Goal: Task Accomplishment & Management: Use online tool/utility

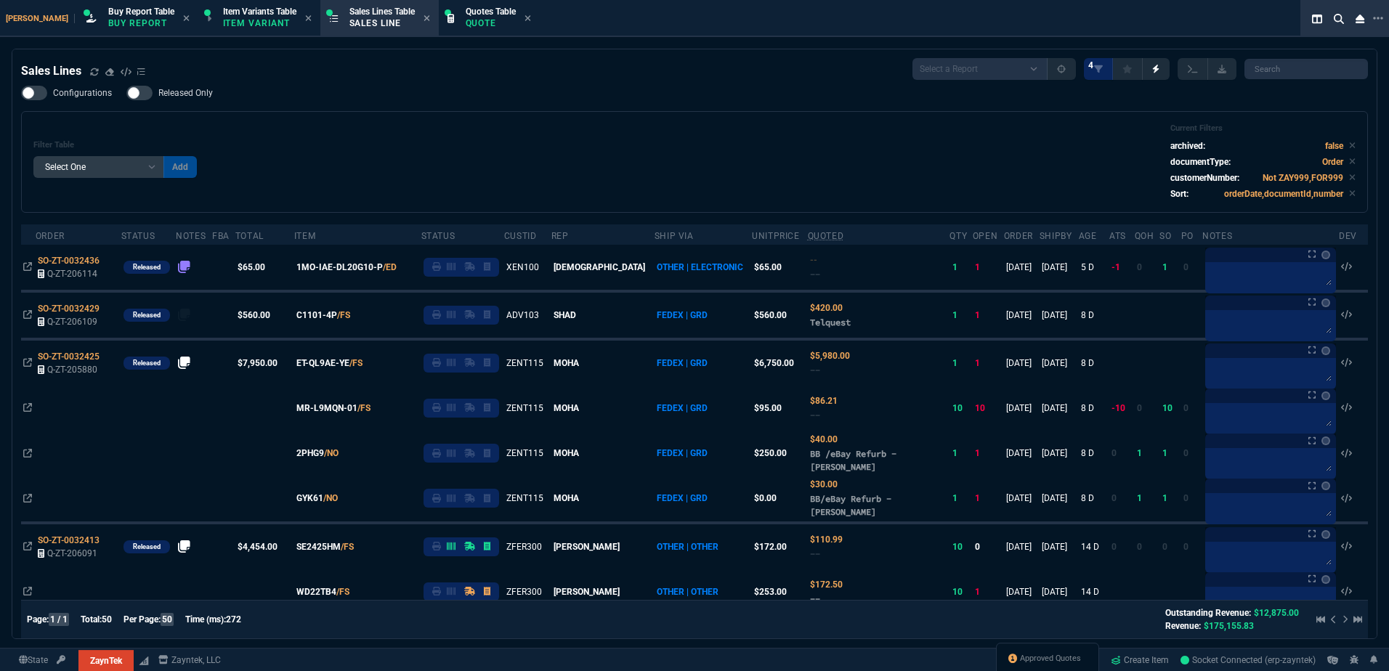
select select "1: BROV"
select select
click at [383, 140] on div "Filter Table Select One Add Filter () Age () ATS () Cond (itemVariantCode) Cust…" at bounding box center [694, 162] width 1322 height 77
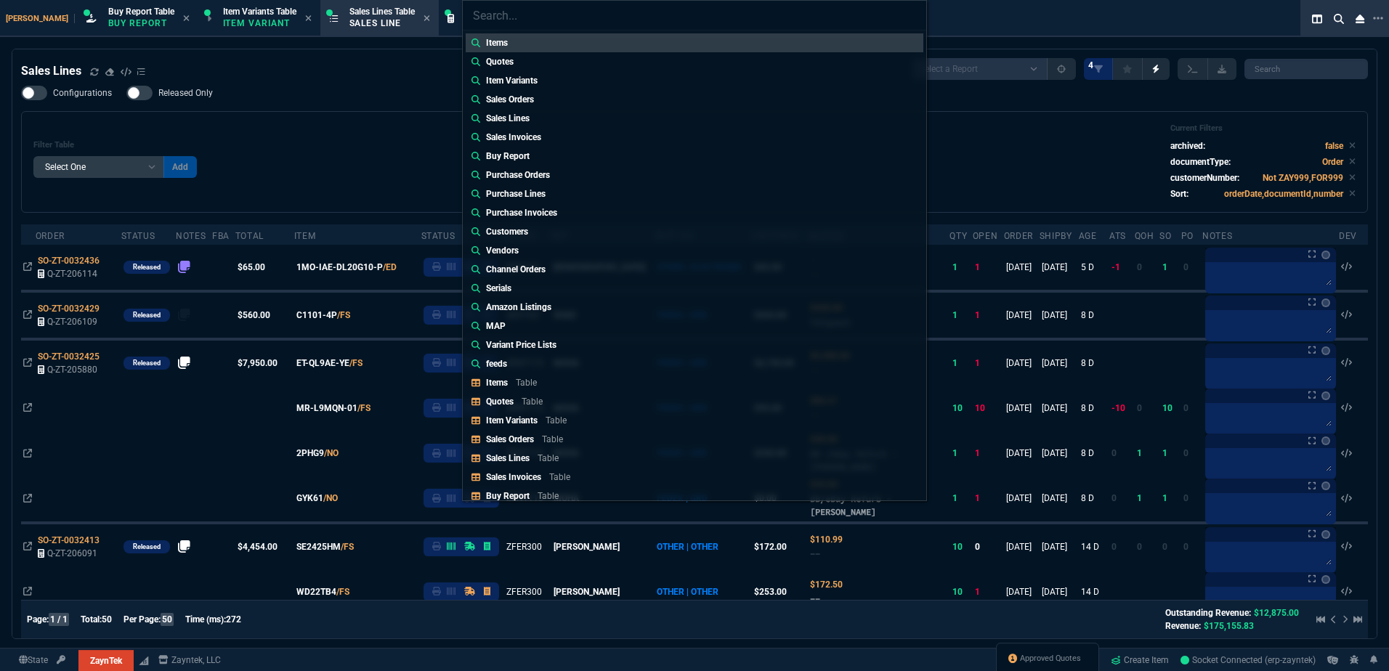
type input "Quotes: Q-ZT-206135"
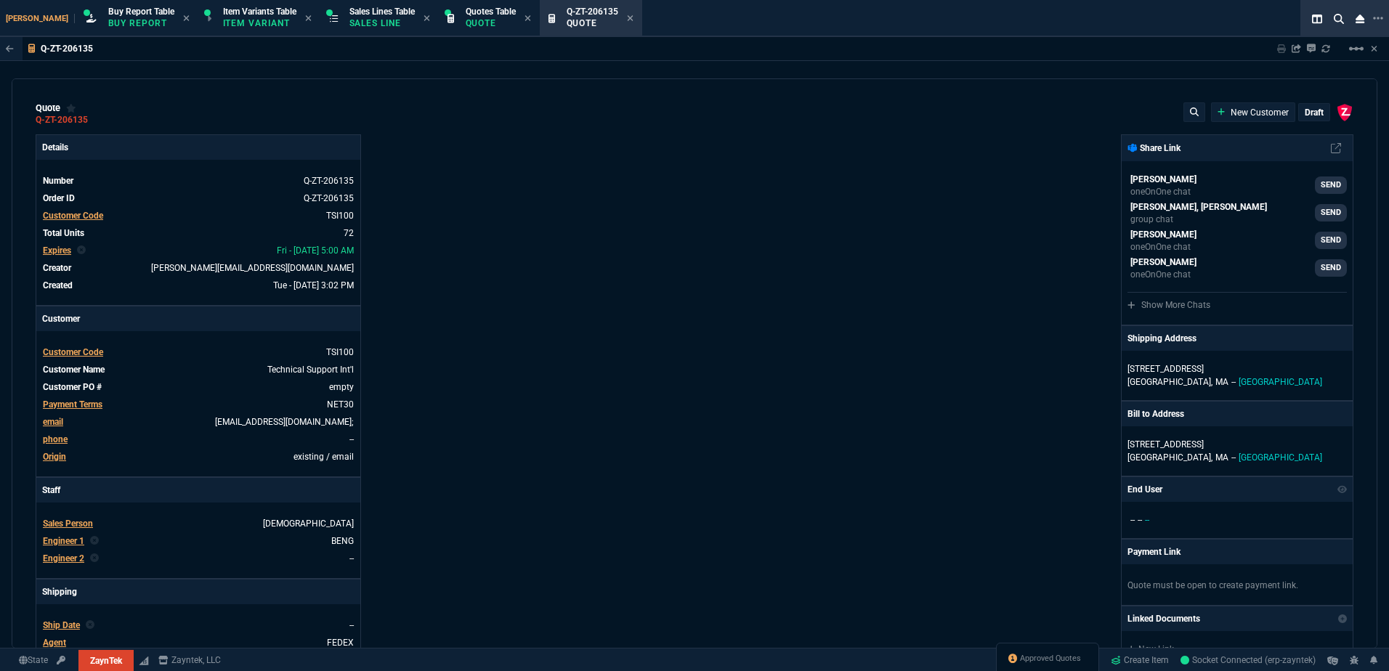
type input "20"
type input "495"
type input "40"
type input "395"
type input "11"
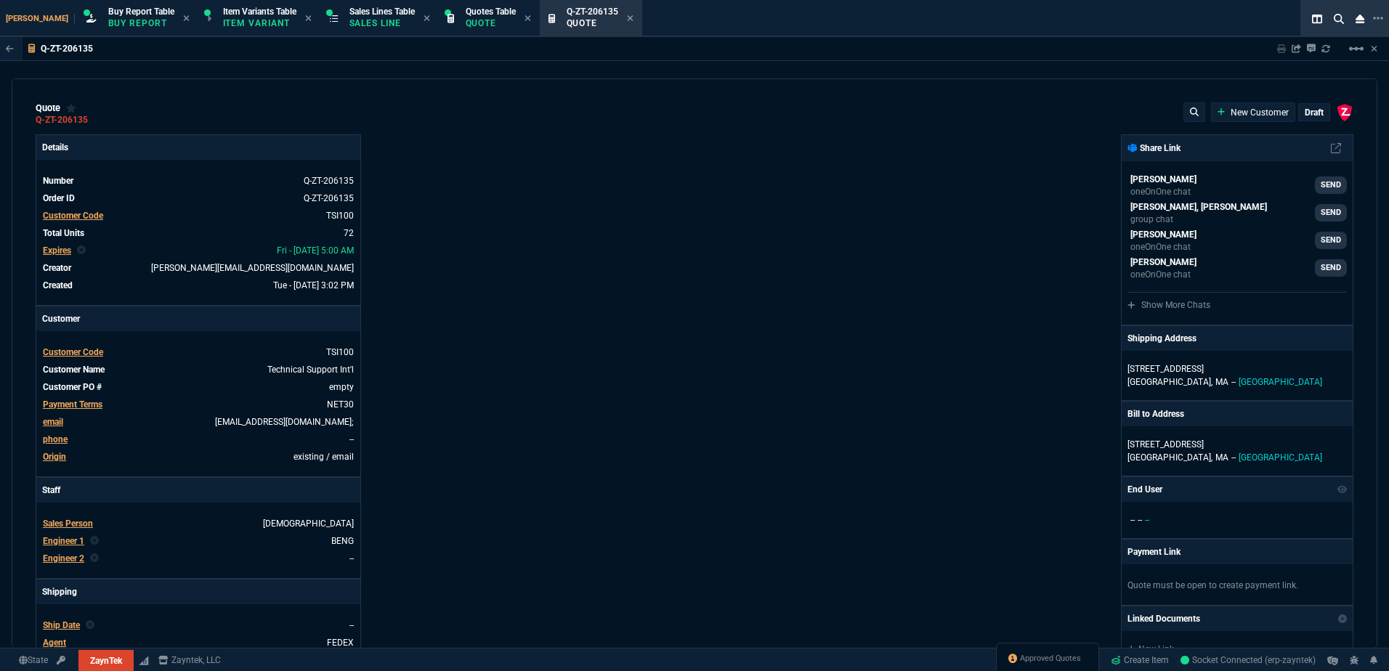
type input "10"
type input "53"
type input "260"
type input "56"
type input "125"
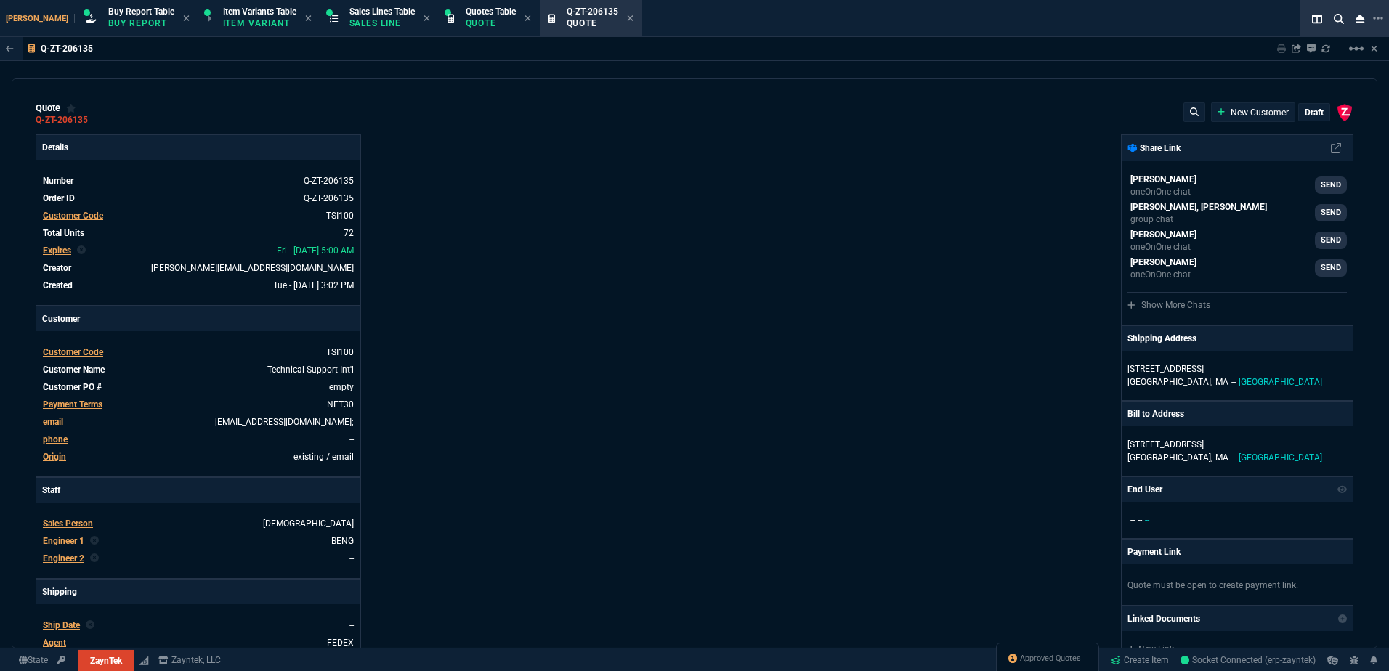
type input "43"
type input "190"
type input "55"
type input "60"
type input "6049.97"
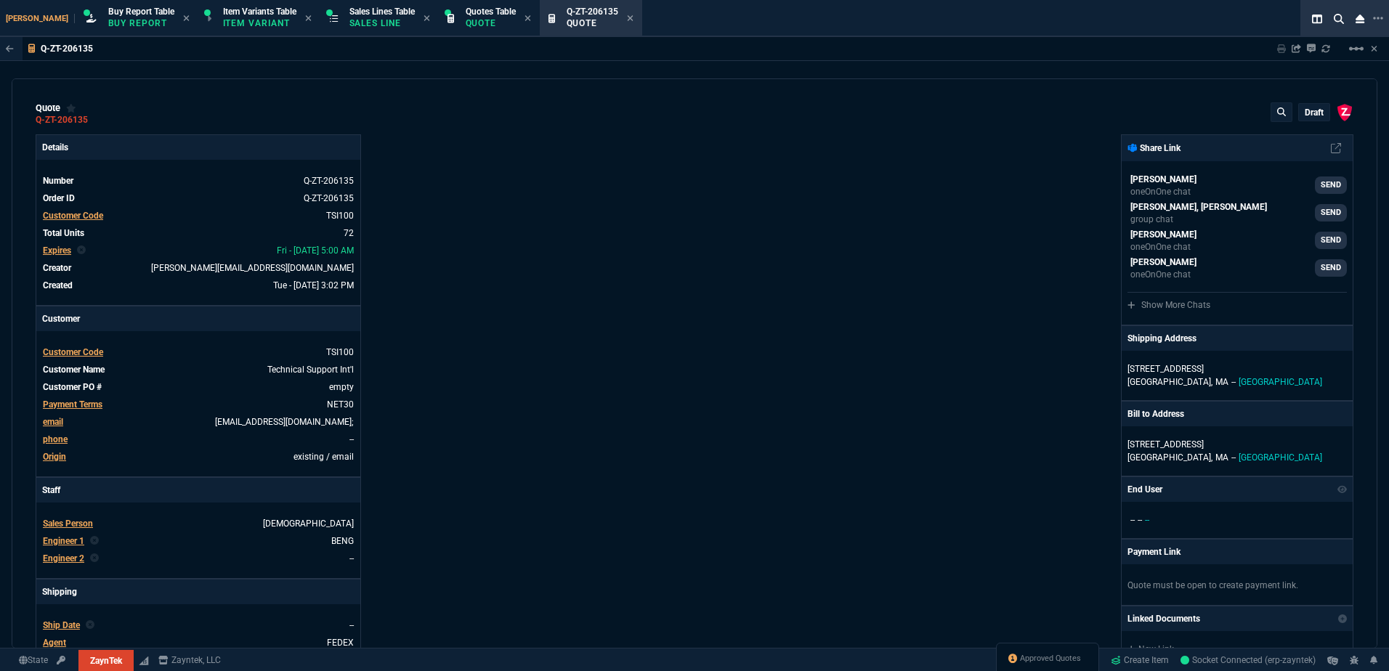
type input "1393"
type input "129"
type input "2498"
type input "496.8"
type input "1325"
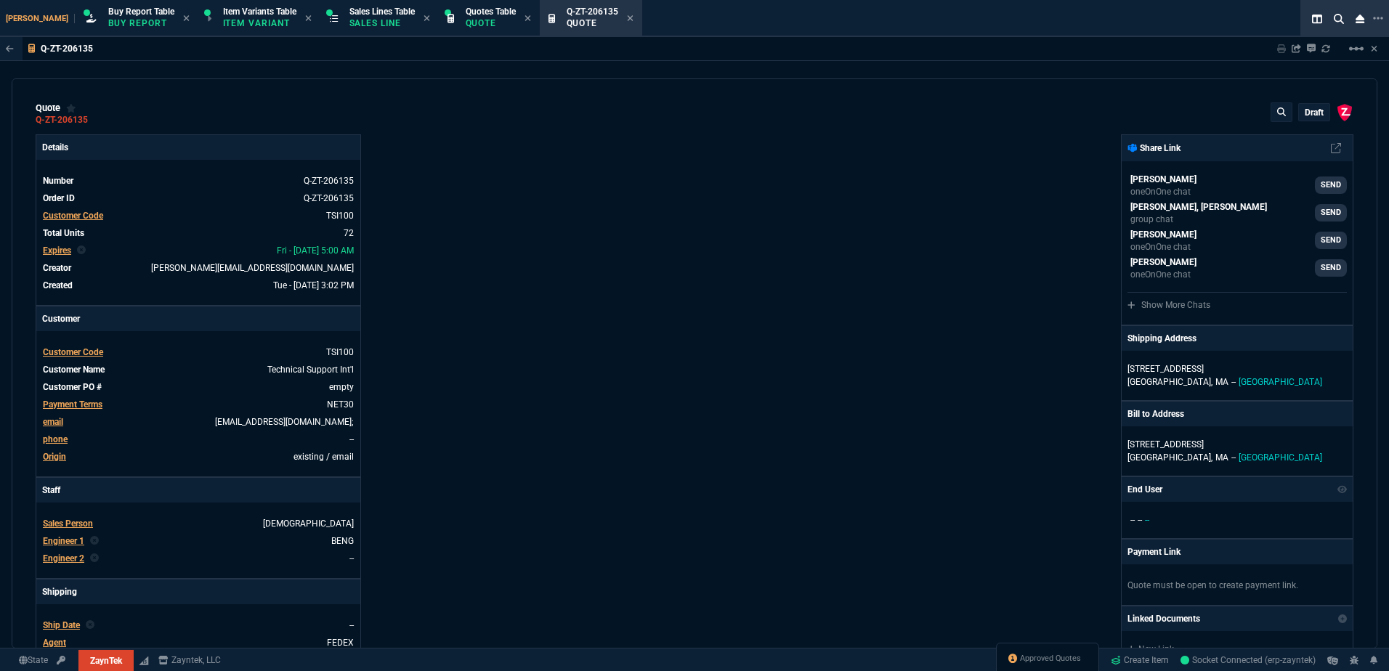
type input "202"
type input "60"
type input "15"
type input "38"
type input "29"
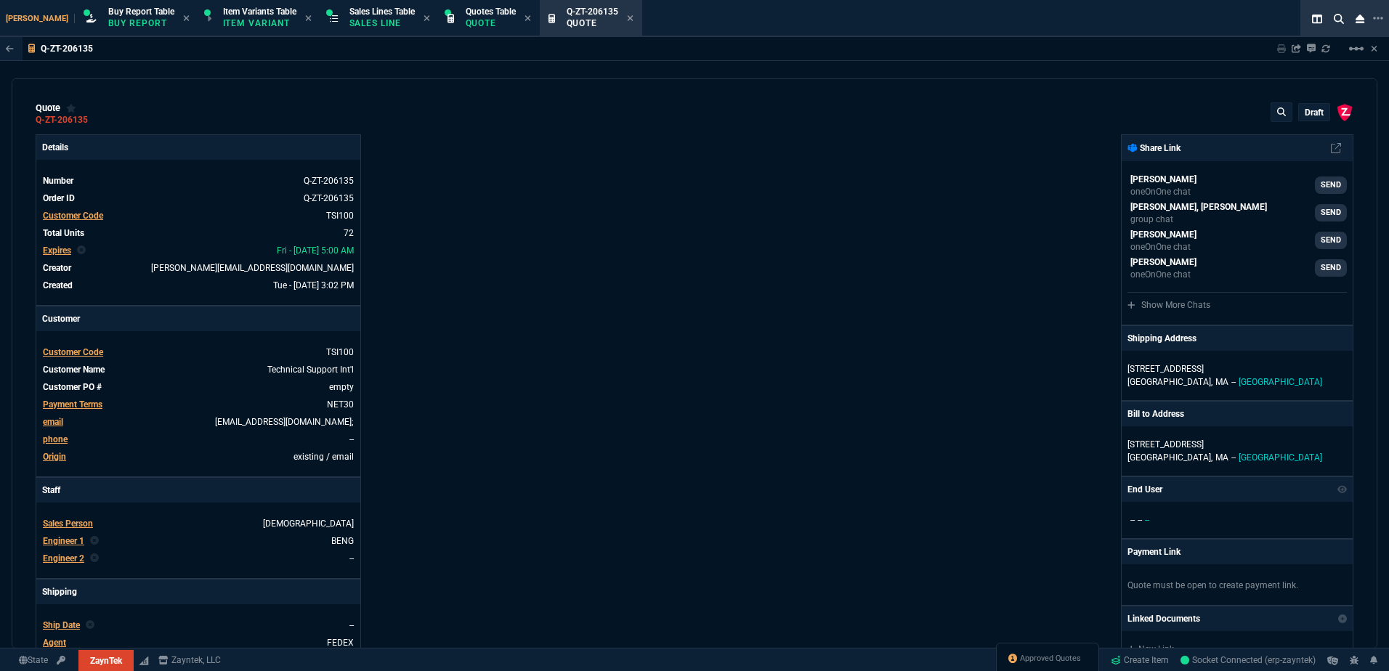
type input "200"
type input "2619"
type input "11"
type input "30"
type input "2732"
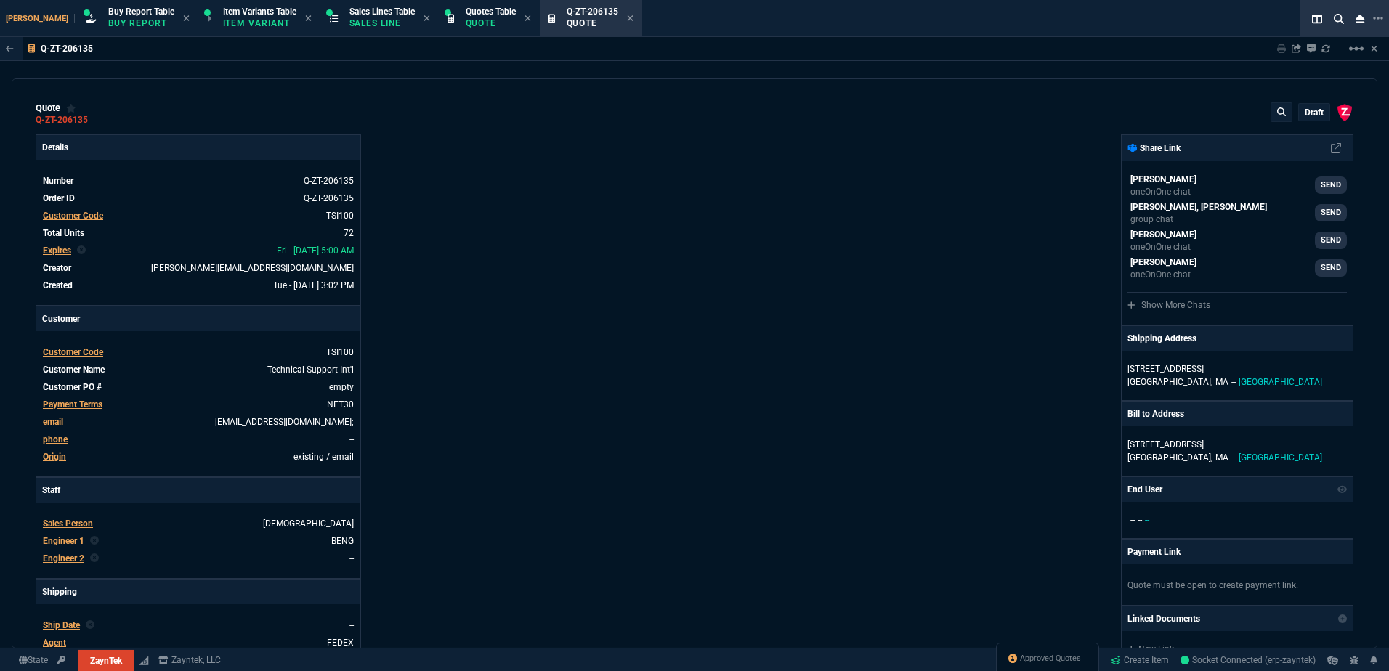
type input "70"
type input "157"
type input "485"
type input "70"
type input "115"
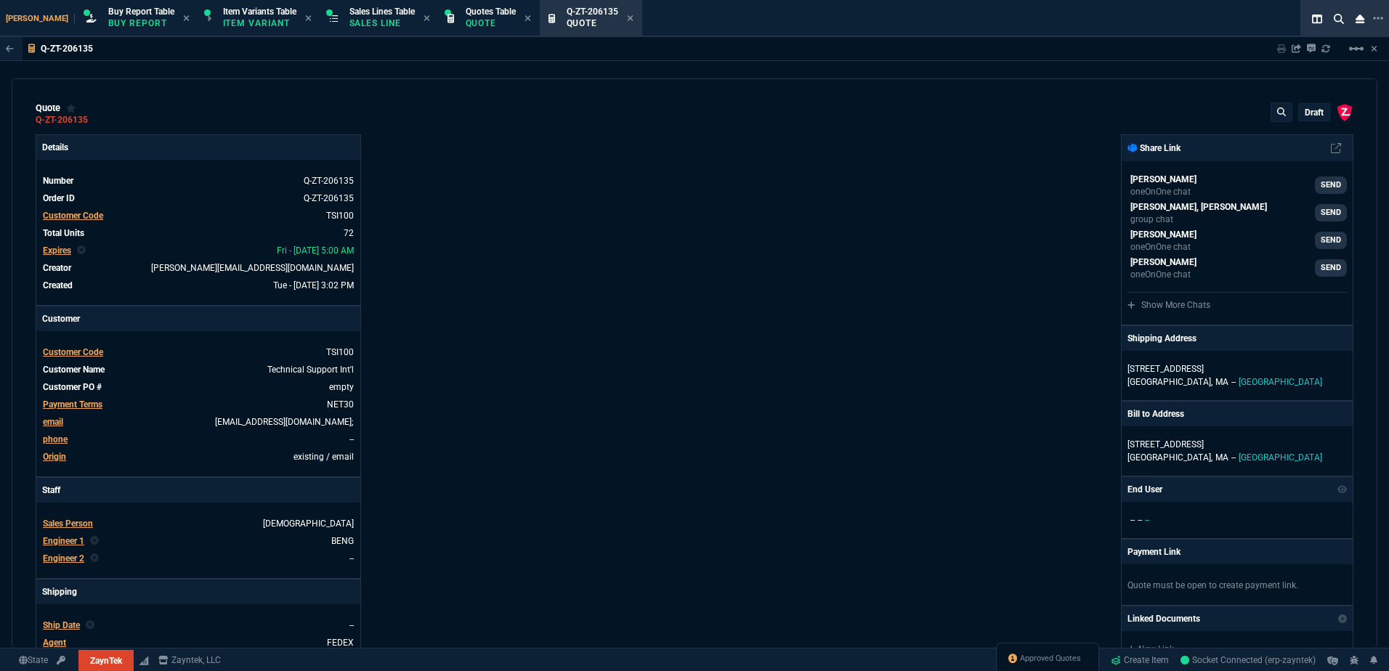
type input "17"
type input "20"
type input "73"
type input "110"
type input "701"
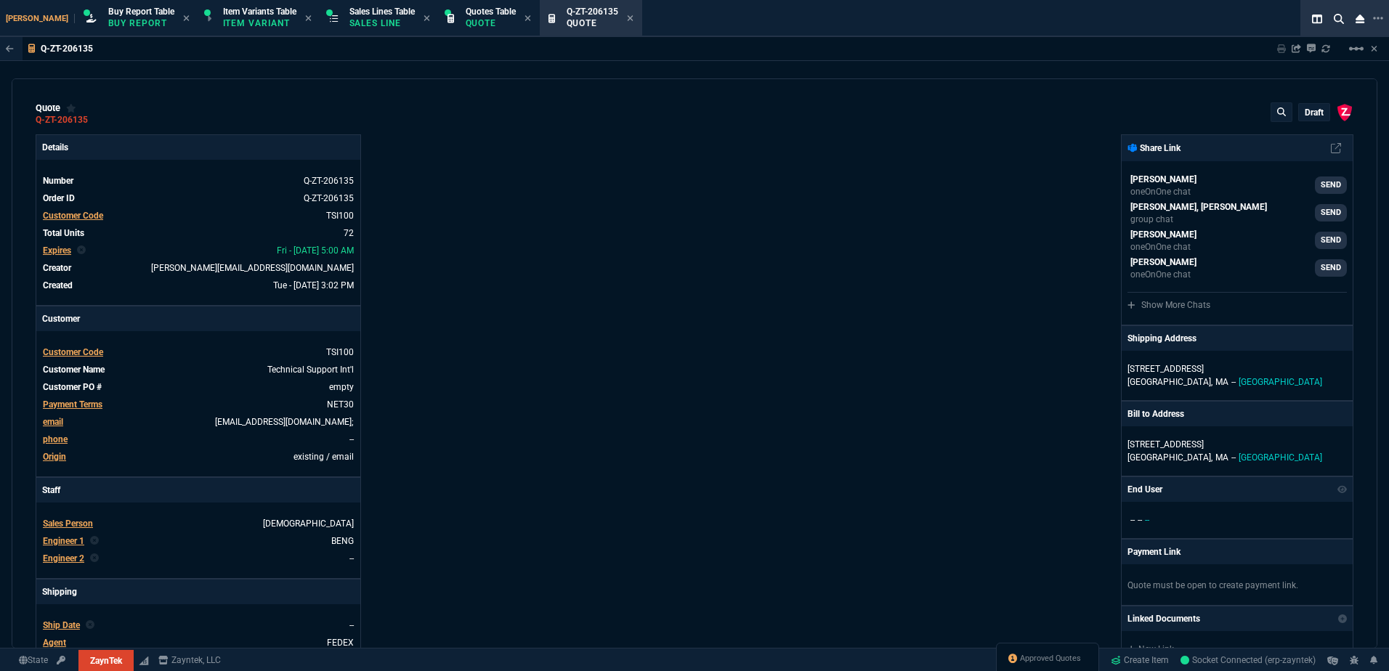
type input "0"
type input "138"
type input "68"
type input "85"
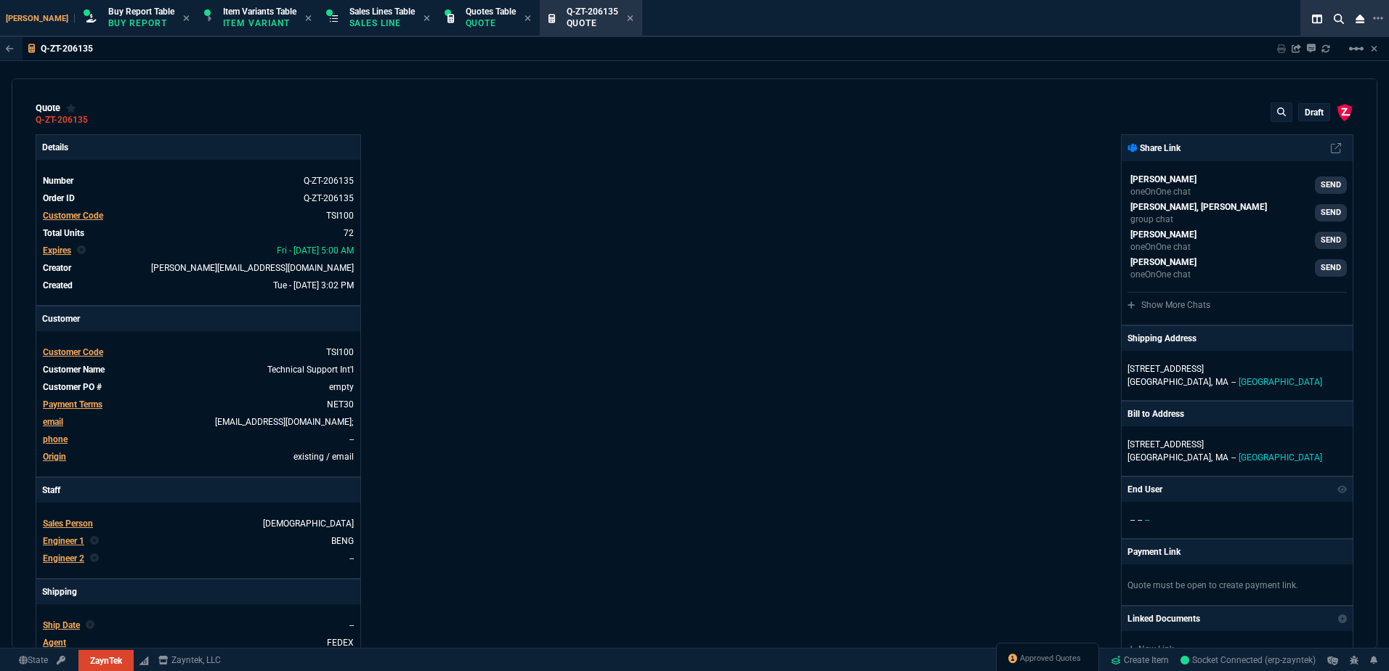
type input "524"
type input "80"
type input "4"
type input "11"
type input "43"
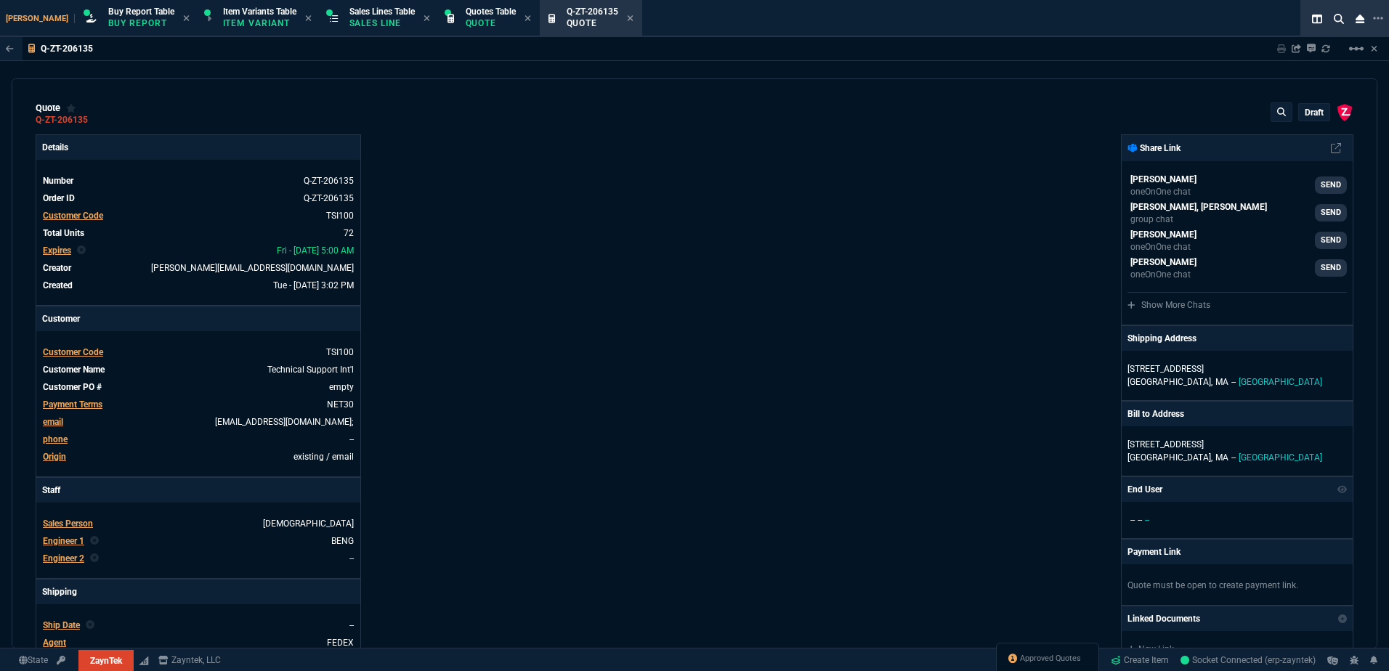
type input "75"
type input "399"
type input "33"
type input "25"
type input "164"
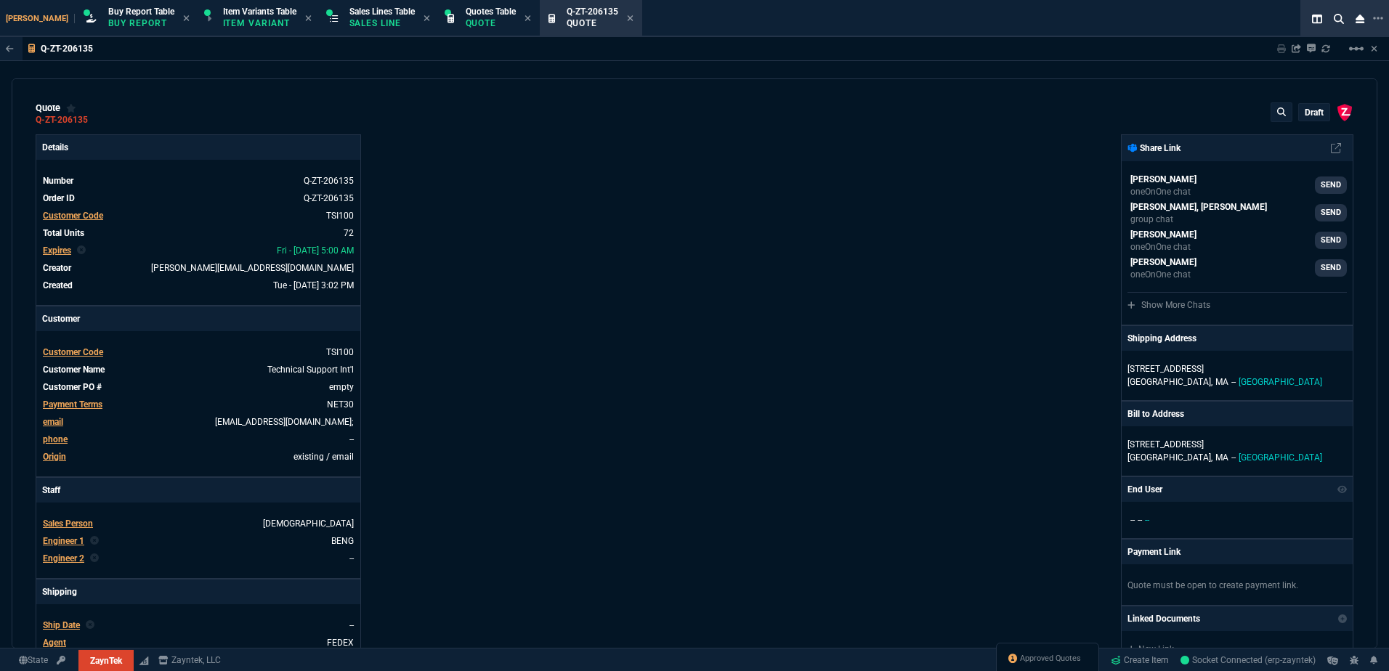
type input "0"
type input "12"
type input "534"
type input "11"
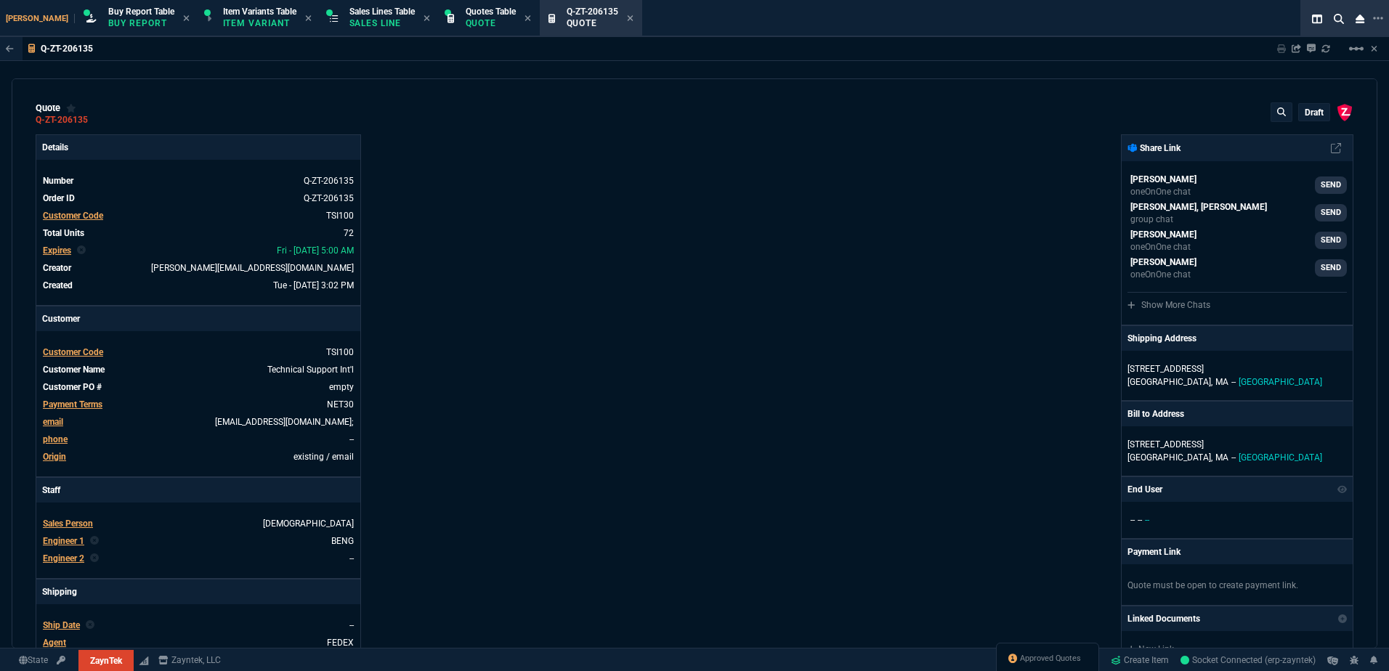
type input "786"
type input "35"
type input "265"
type input "3074"
type input "8"
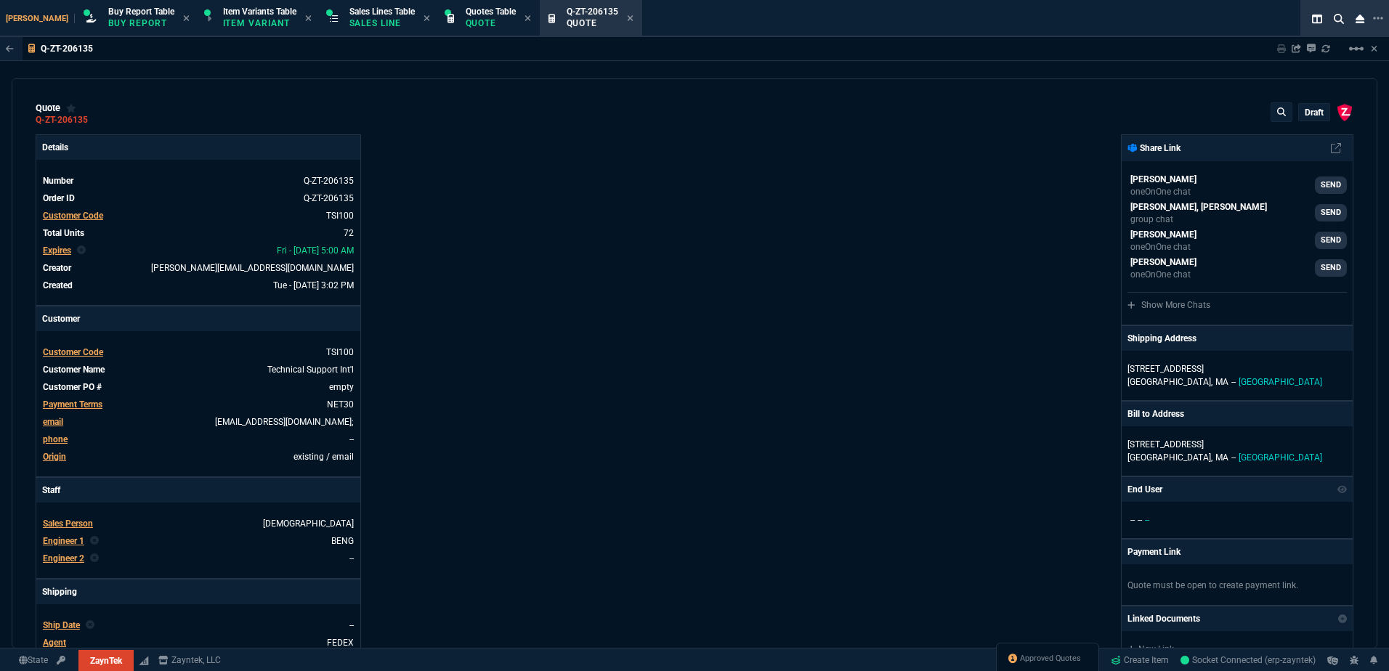
type input "115"
type input "12"
type input "384"
type input "59"
type input "29"
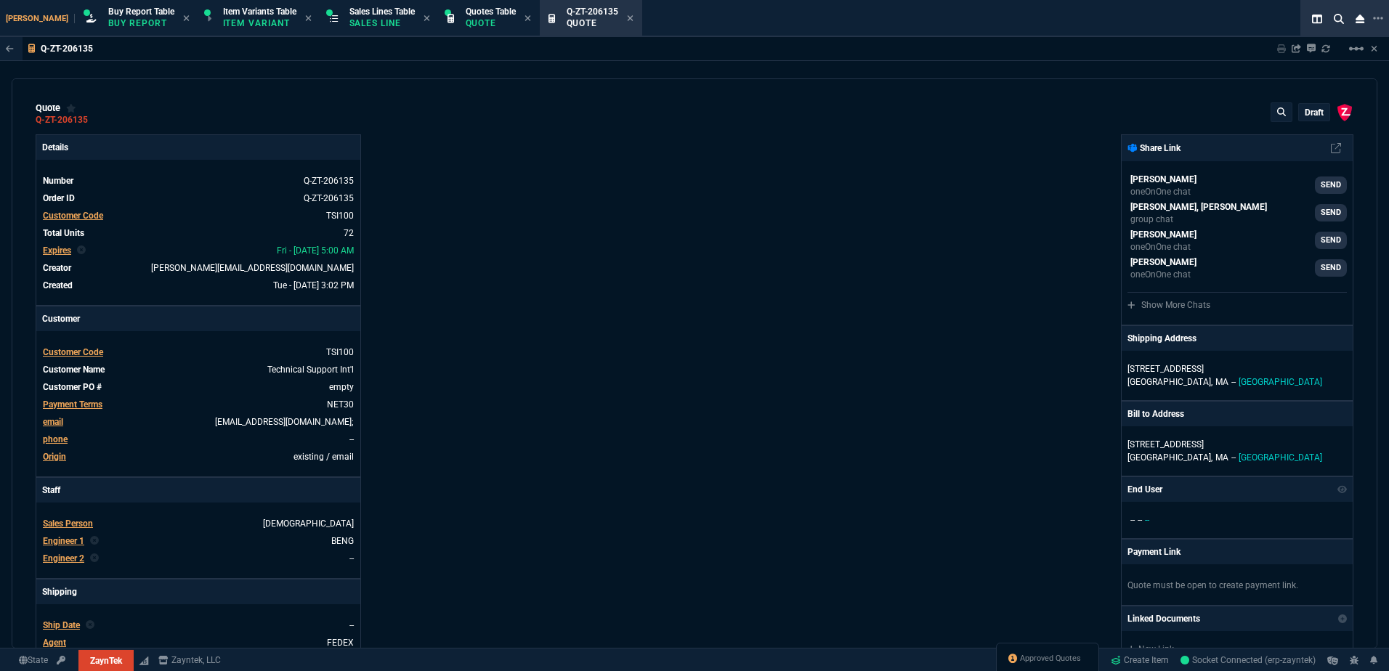
type input "26"
type input "80"
type input "55"
type input "66"
type input "46"
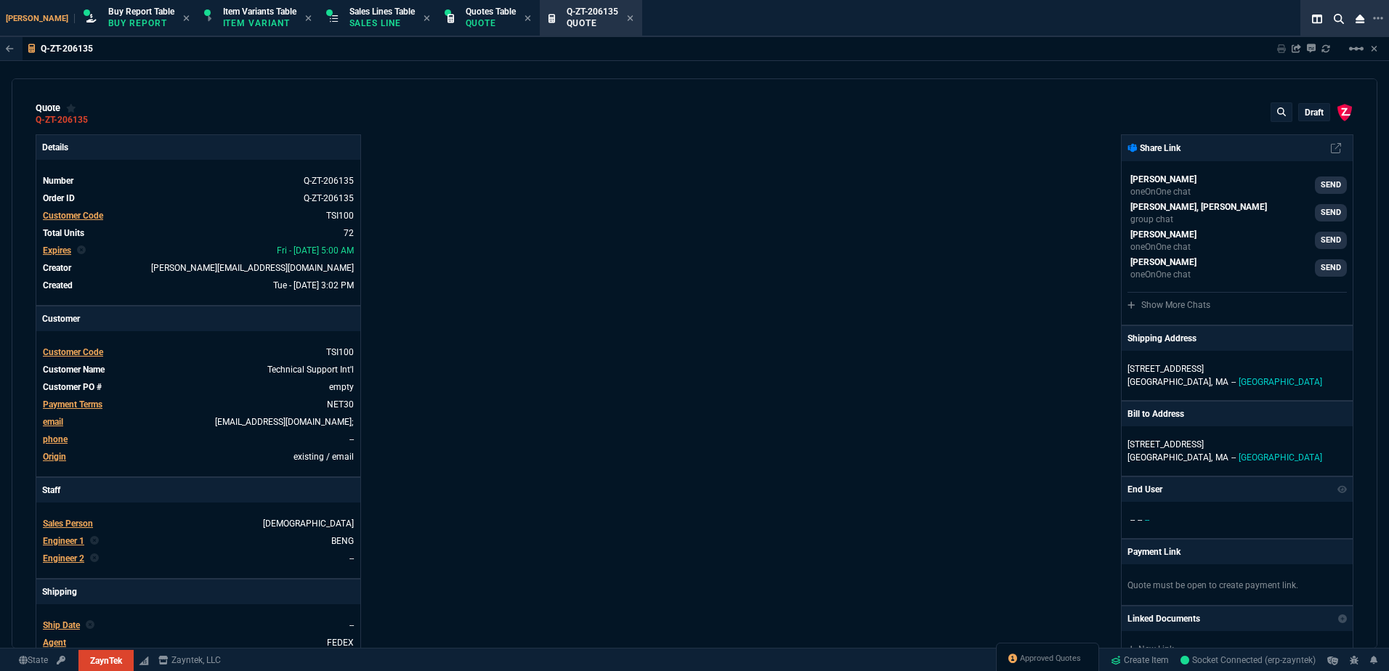
type input "34"
type input "73"
type input "90"
type input "54"
type input "72"
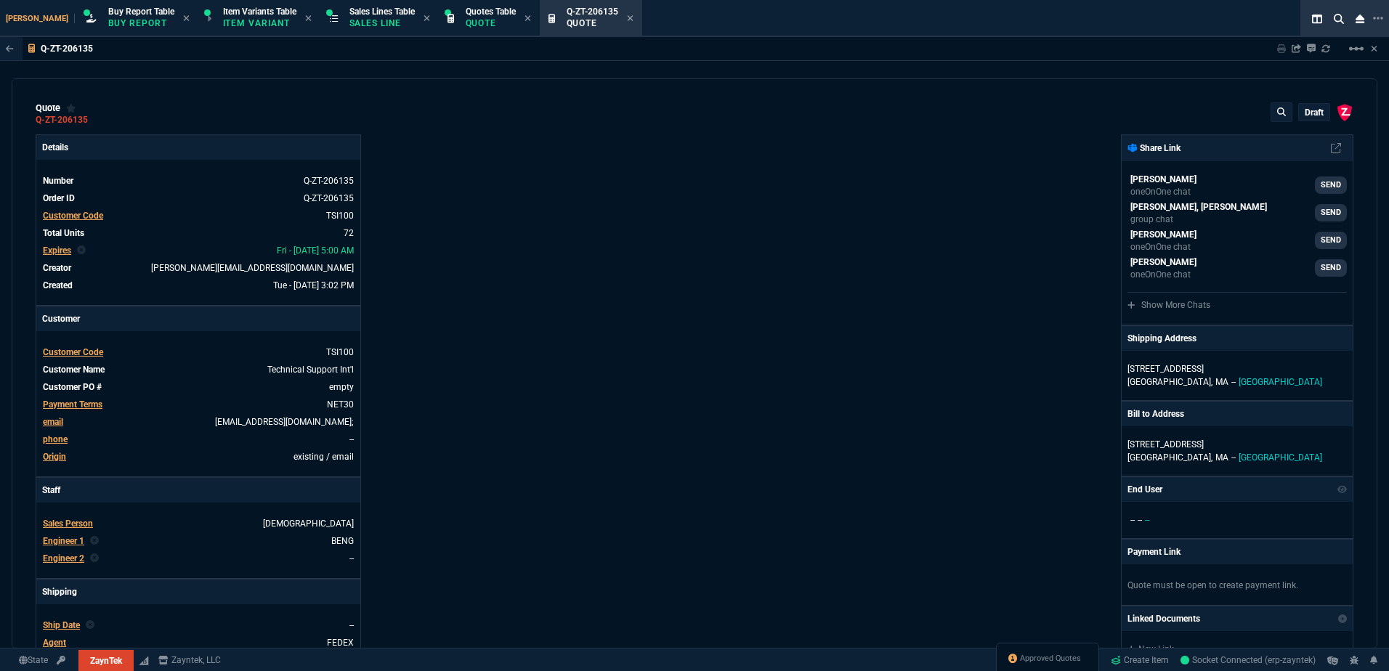
type input "35"
type input "79"
type input "42"
type input "76"
type input "55"
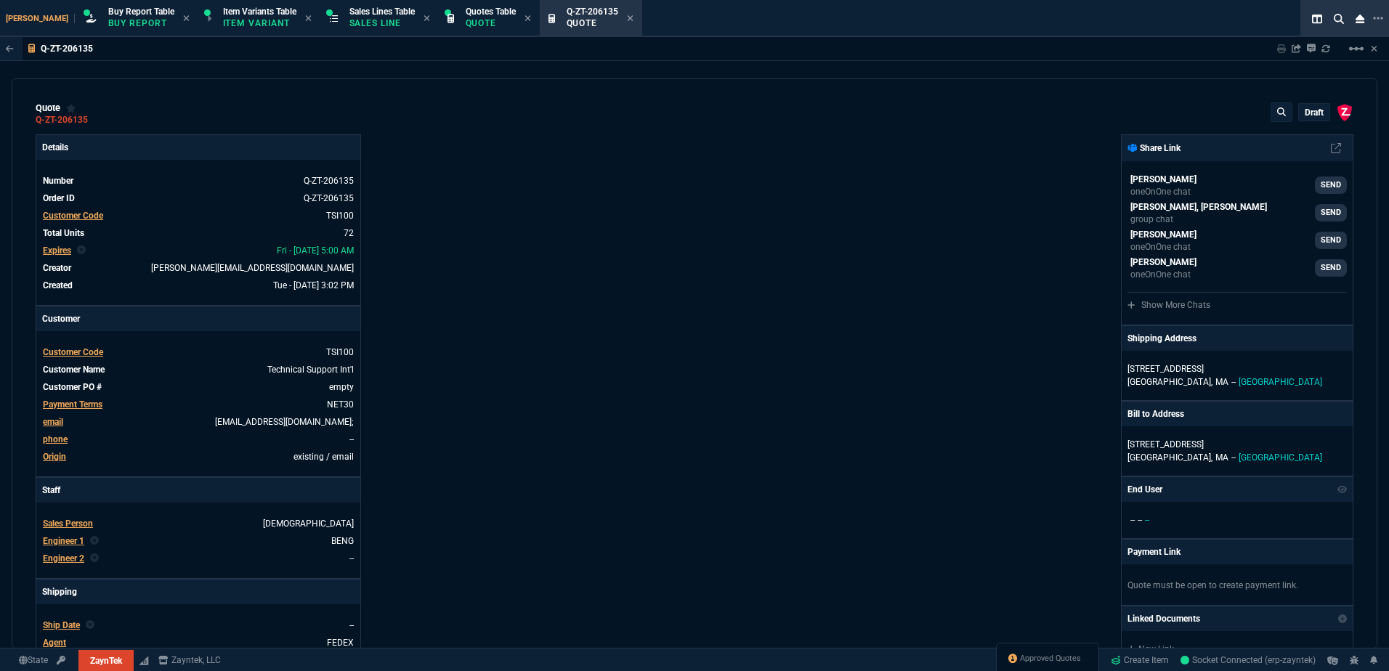
type input "56"
type input "54"
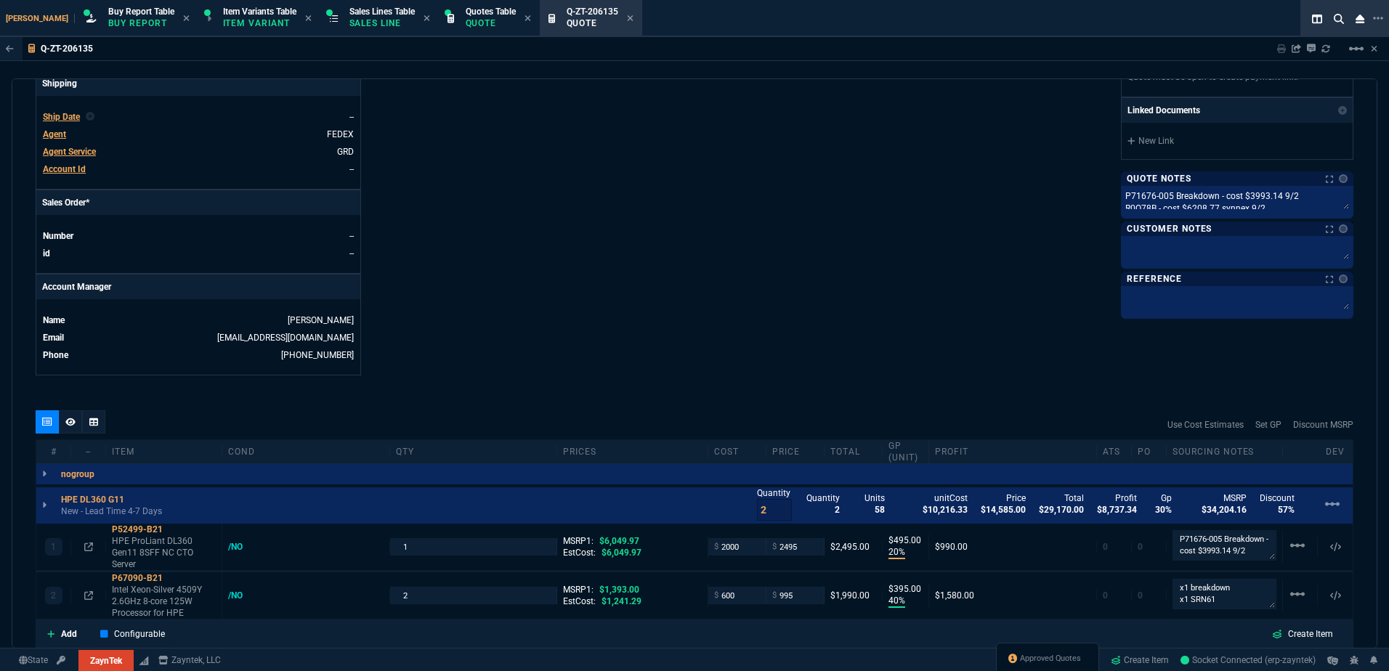
type input "13"
type input "50"
type input "75"
type input "82"
type input "13"
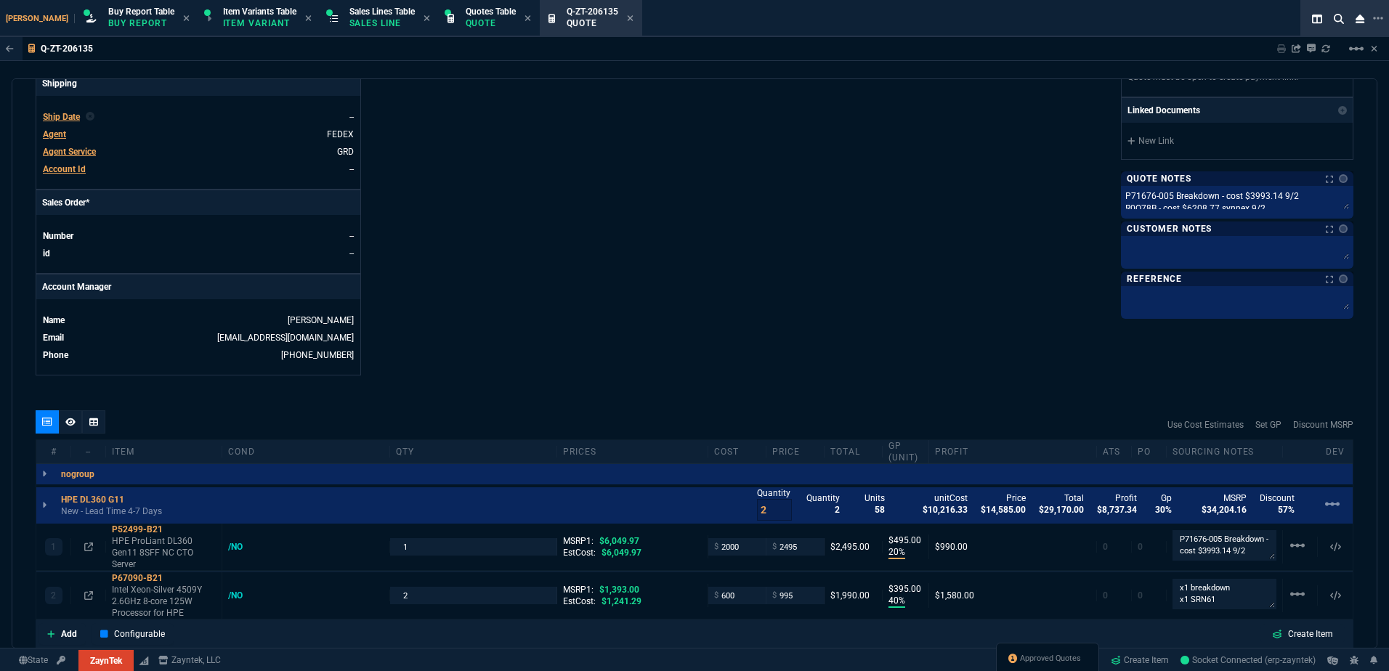
scroll to position [799, 0]
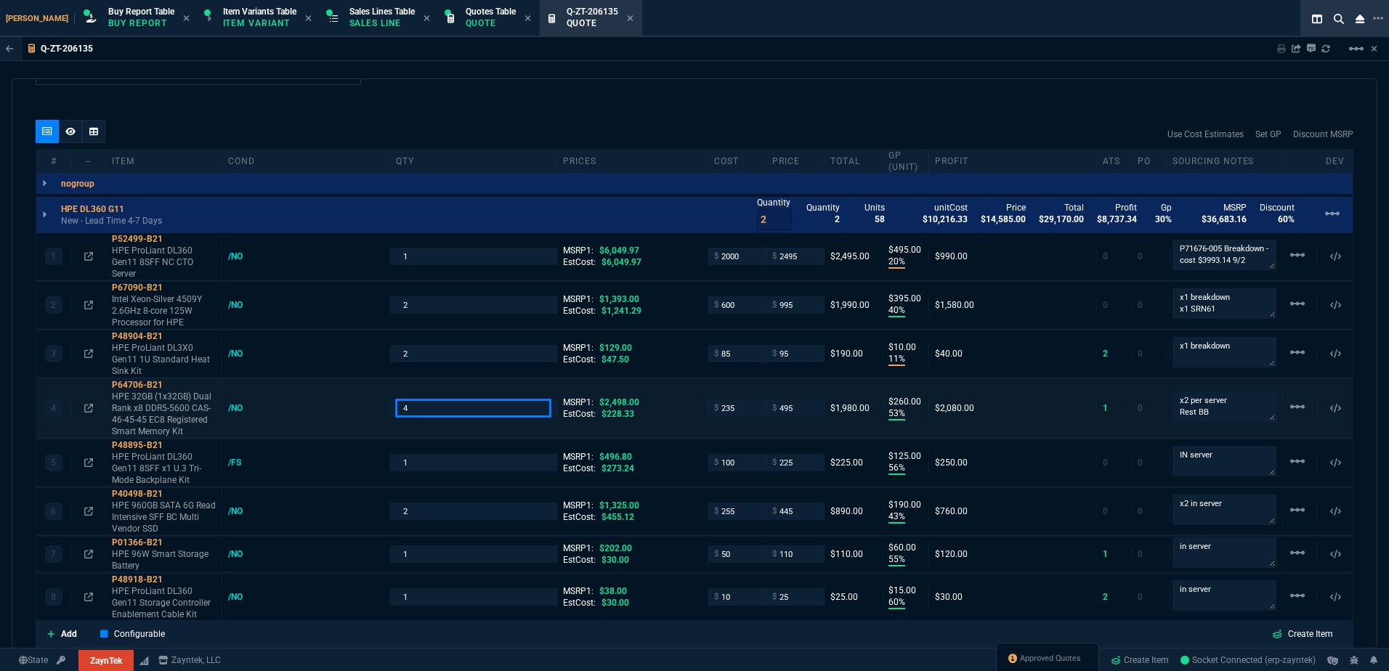
click at [411, 409] on input "4" at bounding box center [473, 408] width 155 height 17
type input "8"
click at [506, 121] on div "Use Cost Estimates Set GP Discount MSRP" at bounding box center [695, 134] width 1318 height 29
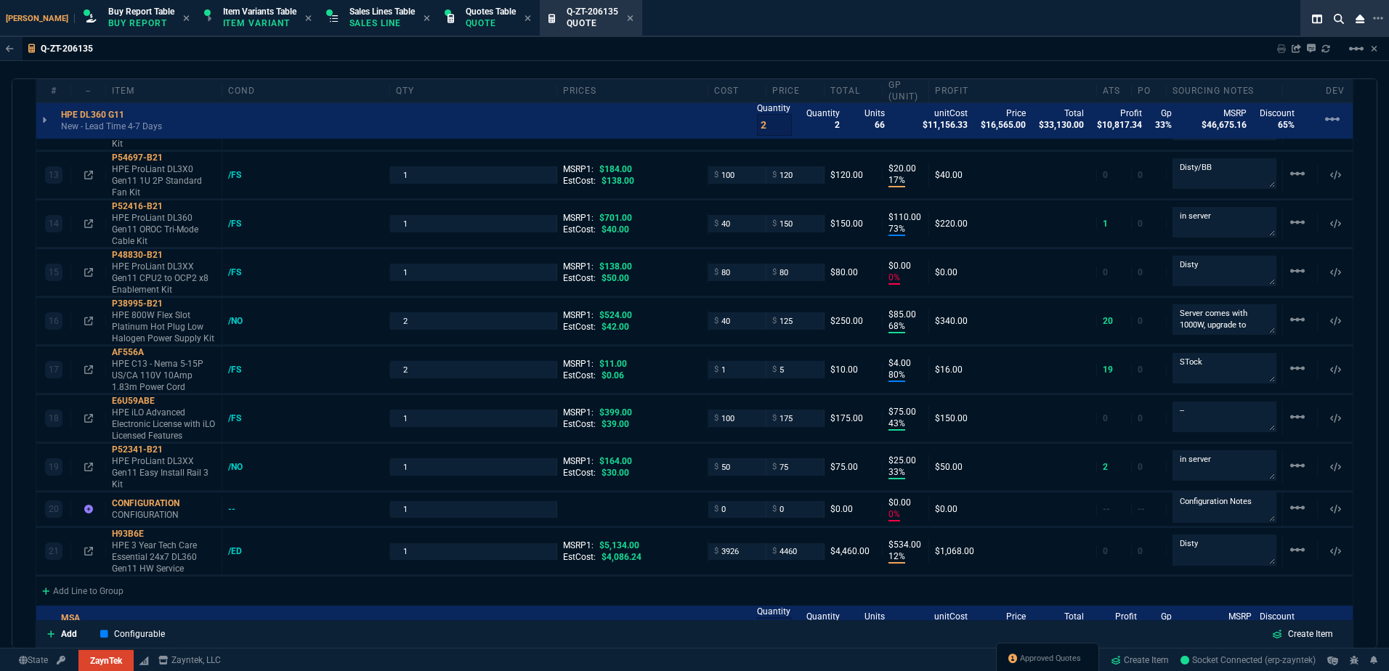
scroll to position [1816, 0]
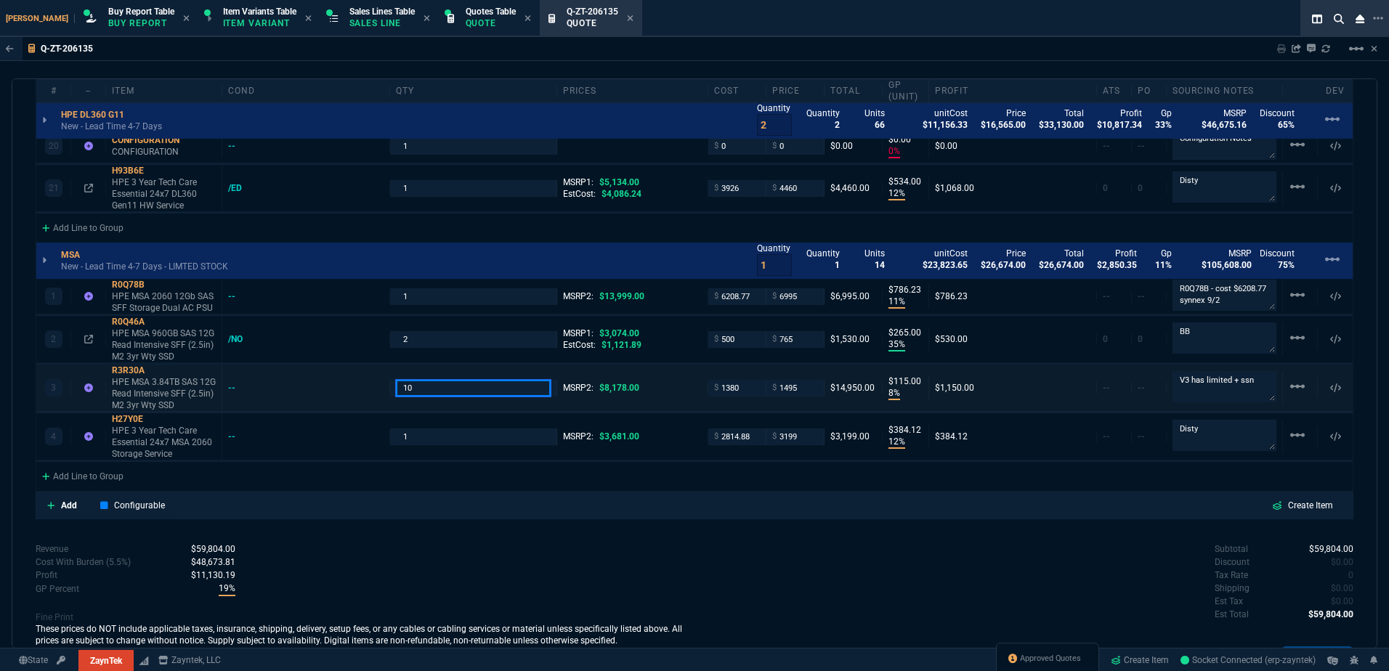
click at [451, 389] on input "10" at bounding box center [473, 388] width 155 height 17
click at [476, 512] on div "Add Configurable Create Item" at bounding box center [695, 506] width 1312 height 22
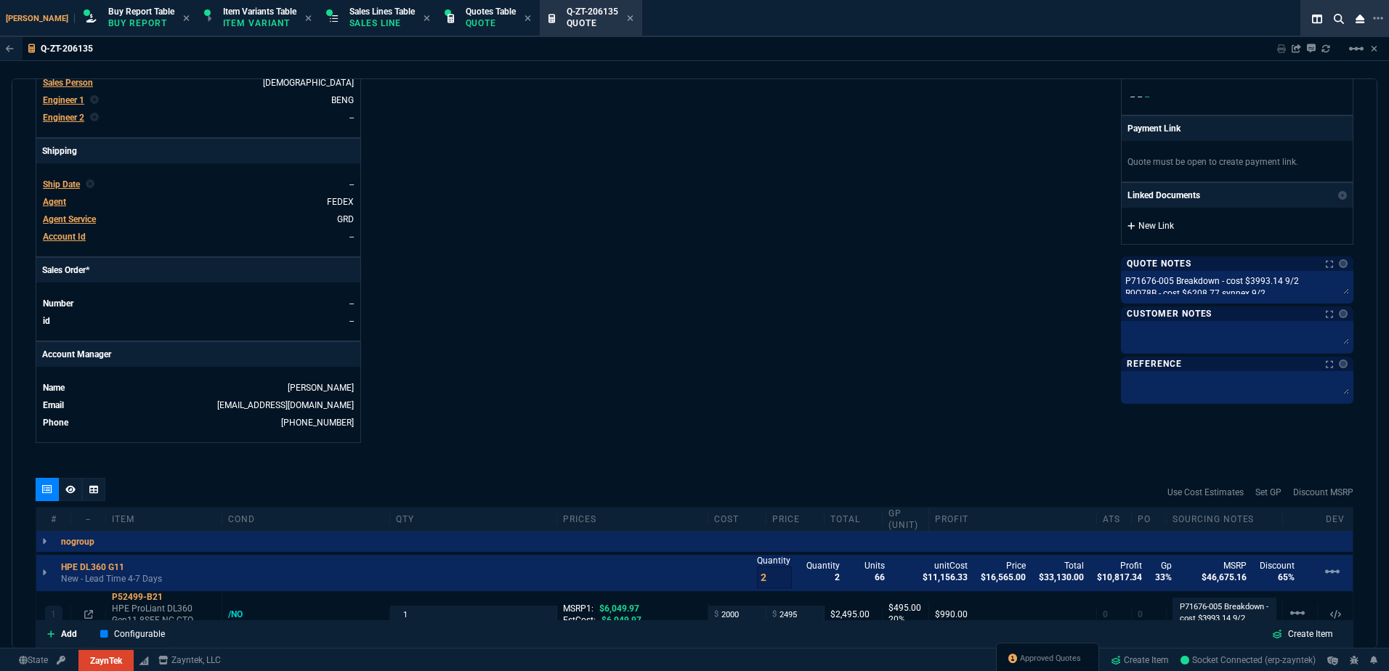
scroll to position [436, 0]
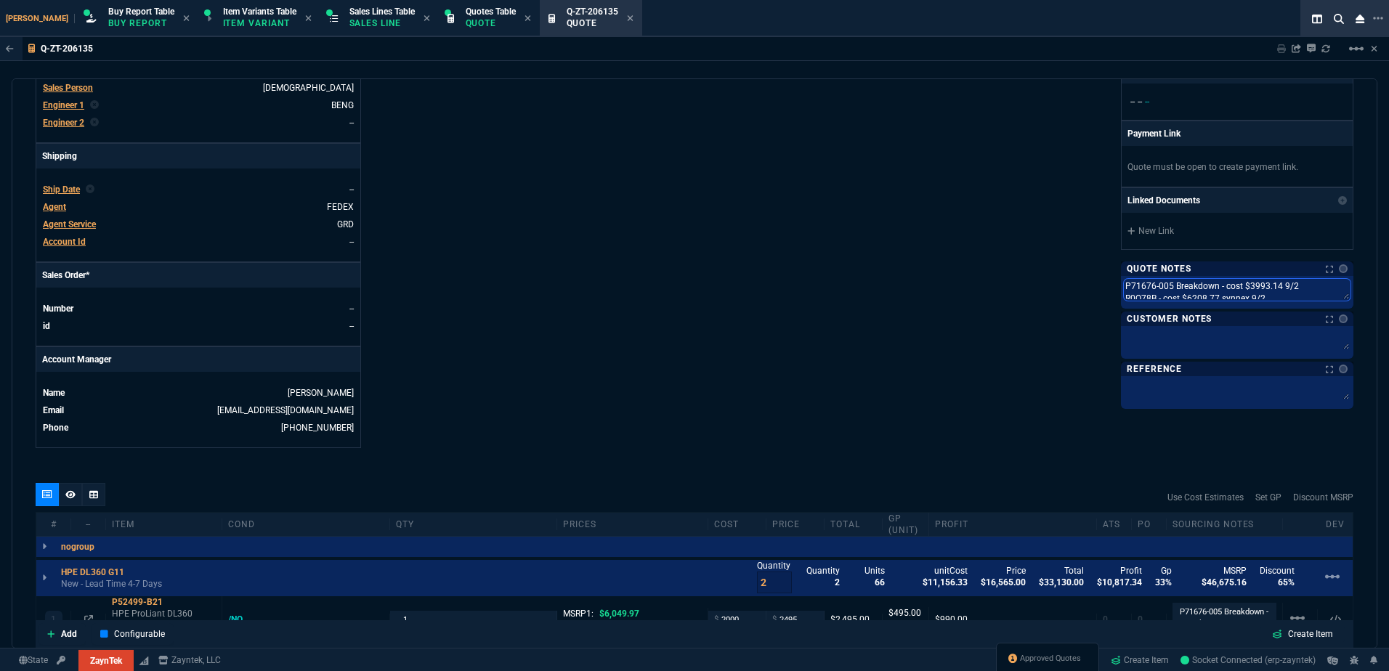
drag, startPoint x: 1255, startPoint y: 285, endPoint x: 1237, endPoint y: 286, distance: 18.9
click at [1255, 286] on textarea "P71676-005 Breakdown - cost $3993.14 9/2 R0Q78B - cost $6208.77 synnex 9/2" at bounding box center [1237, 290] width 227 height 22
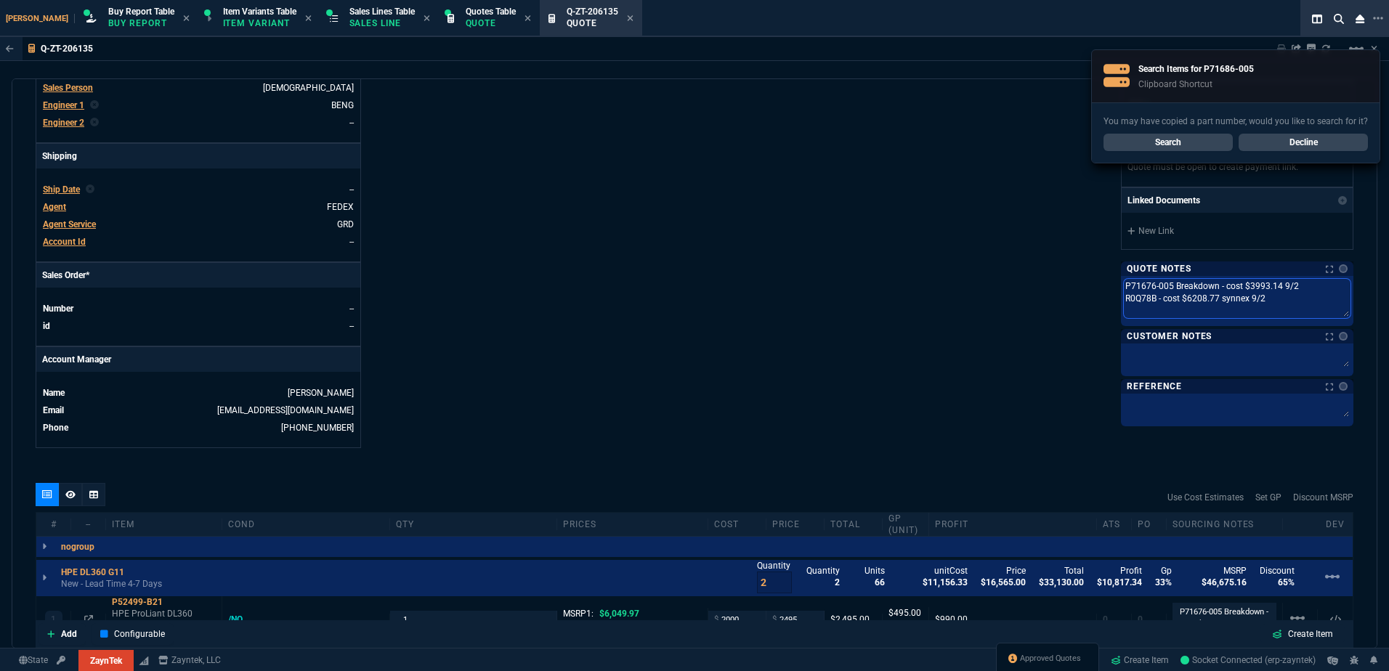
drag, startPoint x: 1164, startPoint y: 286, endPoint x: 1107, endPoint y: 280, distance: 57.0
click at [1107, 280] on div "ZaynTek, LLC [STREET_ADDRESS] Share Link [PERSON_NAME] oneOnOne chat SEND [PERS…" at bounding box center [1024, 73] width 659 height 750
paste textarea "8"
type textarea "P71686-005 Breakdown - cost $3993.14 9/2 R0Q78B - cost $6208.77 synnex 9/2"
drag, startPoint x: 1294, startPoint y: 291, endPoint x: 1239, endPoint y: 284, distance: 54.9
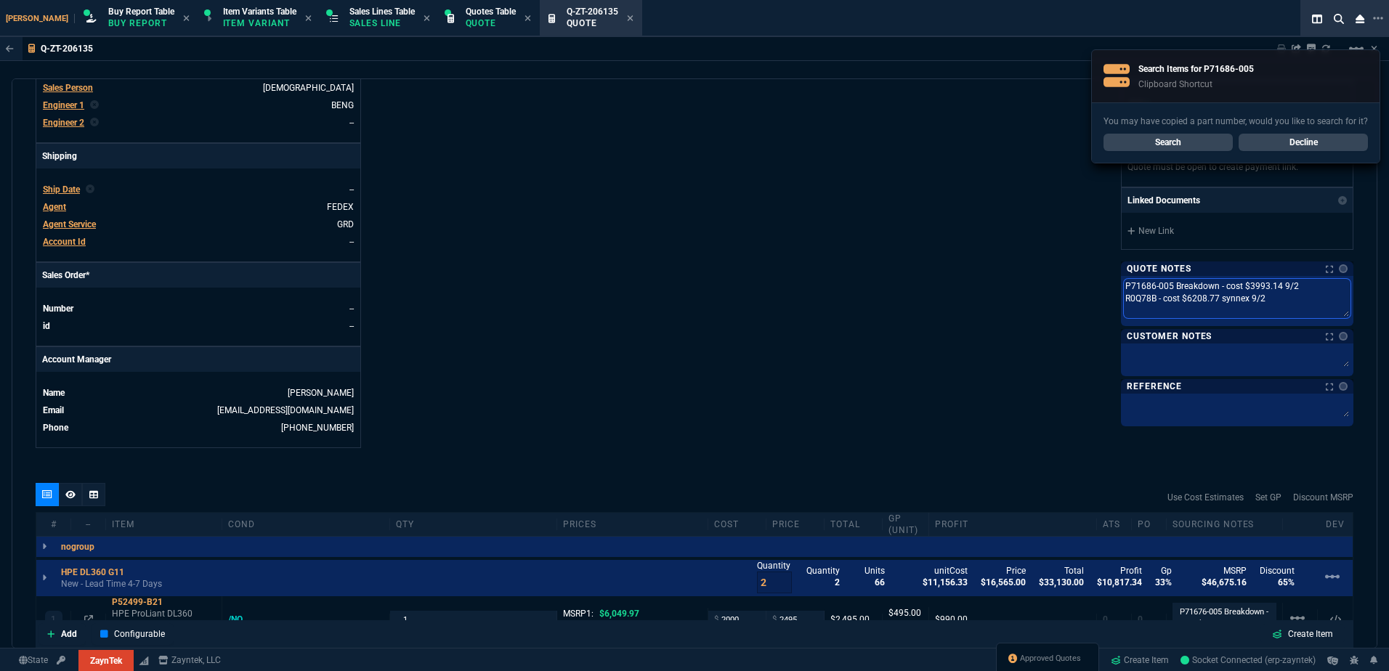
click at [1239, 284] on textarea "P71686-005 Breakdown - cost $3993.14 9/2 R0Q78B - cost $6208.77 synnex 9/2" at bounding box center [1237, 298] width 227 height 39
type textarea "P71686-005 Breakdown - cost $4 R0Q78B - cost $6208.77 synnex 9/2"
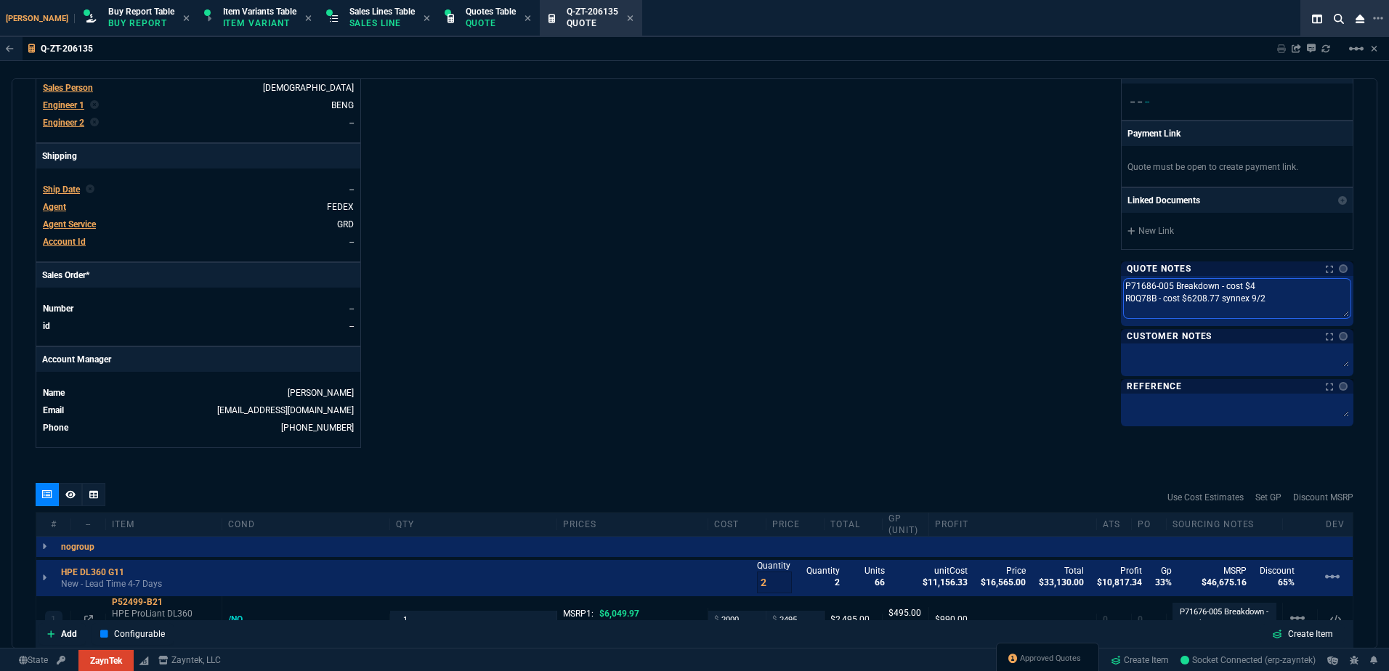
type textarea "P71686-005 Breakdown - cost $40 R0Q78B - cost $6208.77 synnex 9/2"
type textarea "P71686-005 Breakdown - cost $403 R0Q78B - cost $6208.77 synnex 9/2"
type textarea "P71686-005 Breakdown - cost $4033 R0Q78B - cost $6208.77 synnex 9/2"
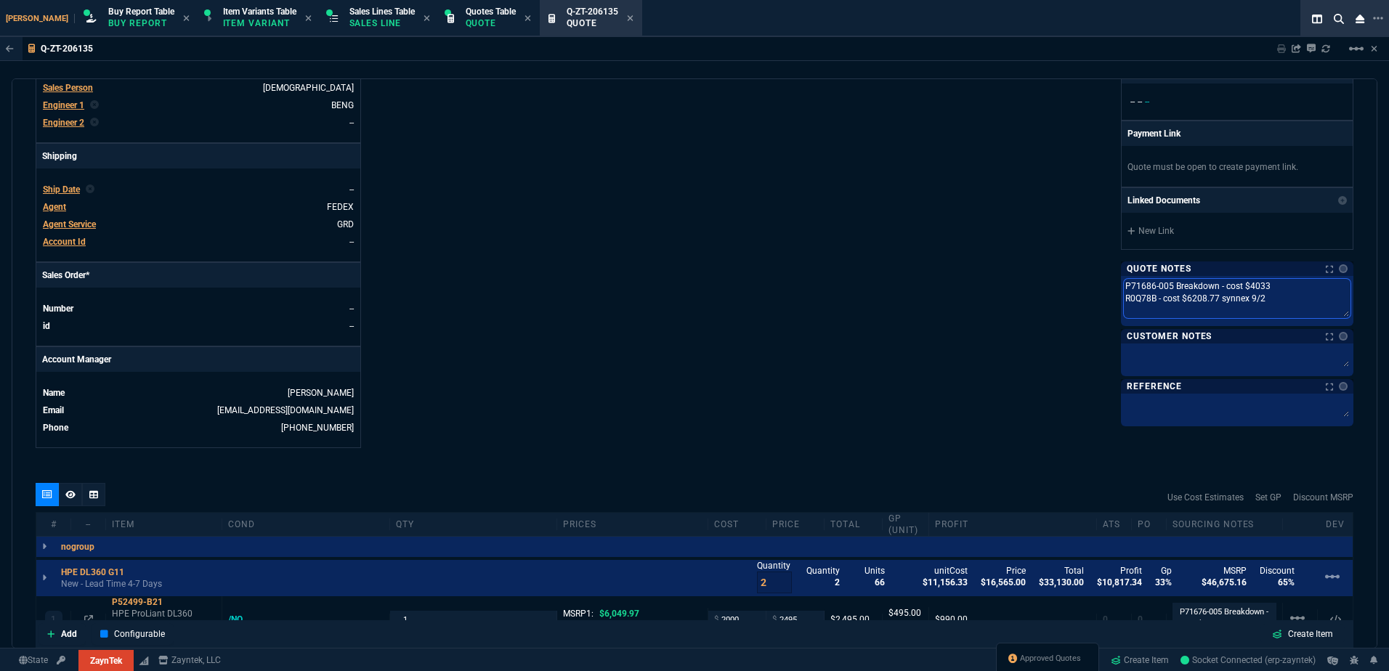
type textarea "P71686-005 Breakdown - cost $4033. R0Q78B - cost $6208.77 synnex 9/2"
type textarea "P71686-005 Breakdown - cost $4033.9 R0Q78B - cost $6208.77 synnex 9/2"
type textarea "P71686-005 Breakdown - cost $4033.95 R0Q78B - cost $6208.77 synnex 9/2"
type textarea "P71686-005 Breakdown - cost $4033.95 9 R0Q78B - cost $6208.77 synnex 9/2"
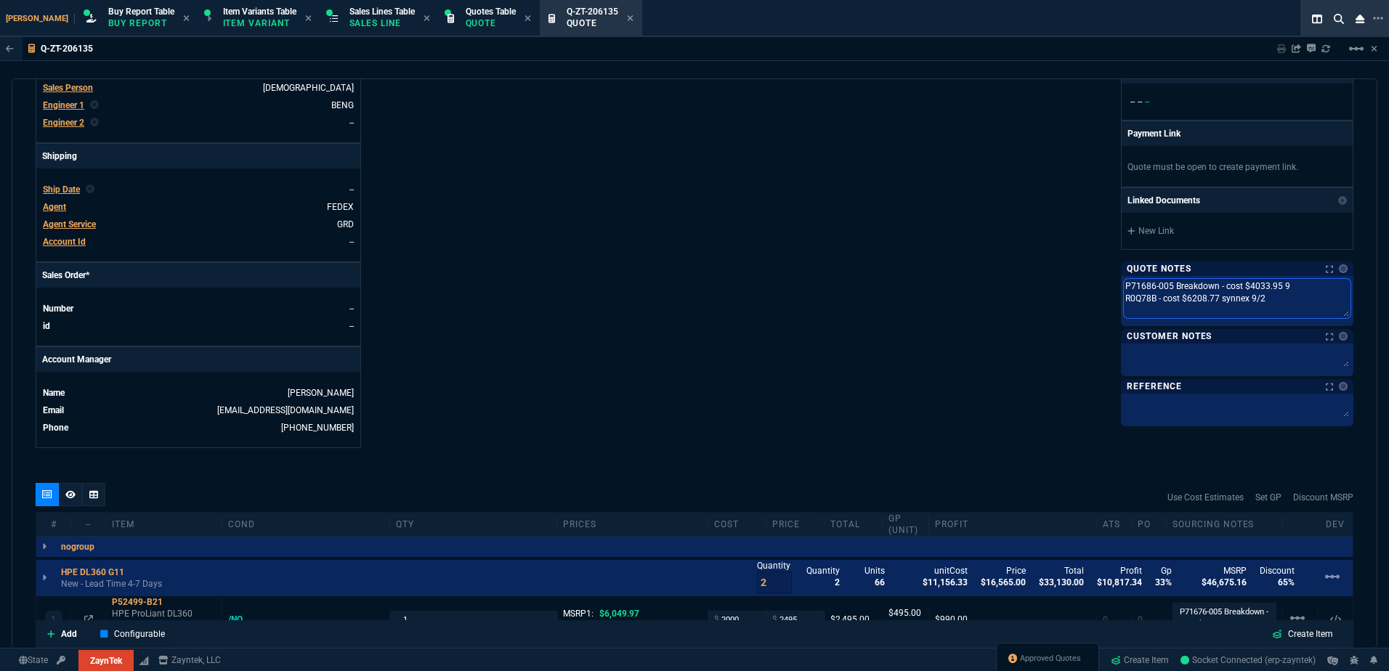
type textarea "P71686-005 Breakdown - cost $4033.95 9/ R0Q78B - cost $6208.77 synnex 9/2"
type textarea "P71686-005 Breakdown - cost $4033.95 9/2 R0Q78B - cost $6208.77 synnex 9/2"
drag, startPoint x: 1315, startPoint y: 289, endPoint x: 1041, endPoint y: 288, distance: 273.9
click at [1048, 288] on div "ZaynTek, LLC [STREET_ADDRESS] Share Link [PERSON_NAME] oneOnOne chat SEND [PERS…" at bounding box center [1024, 73] width 659 height 750
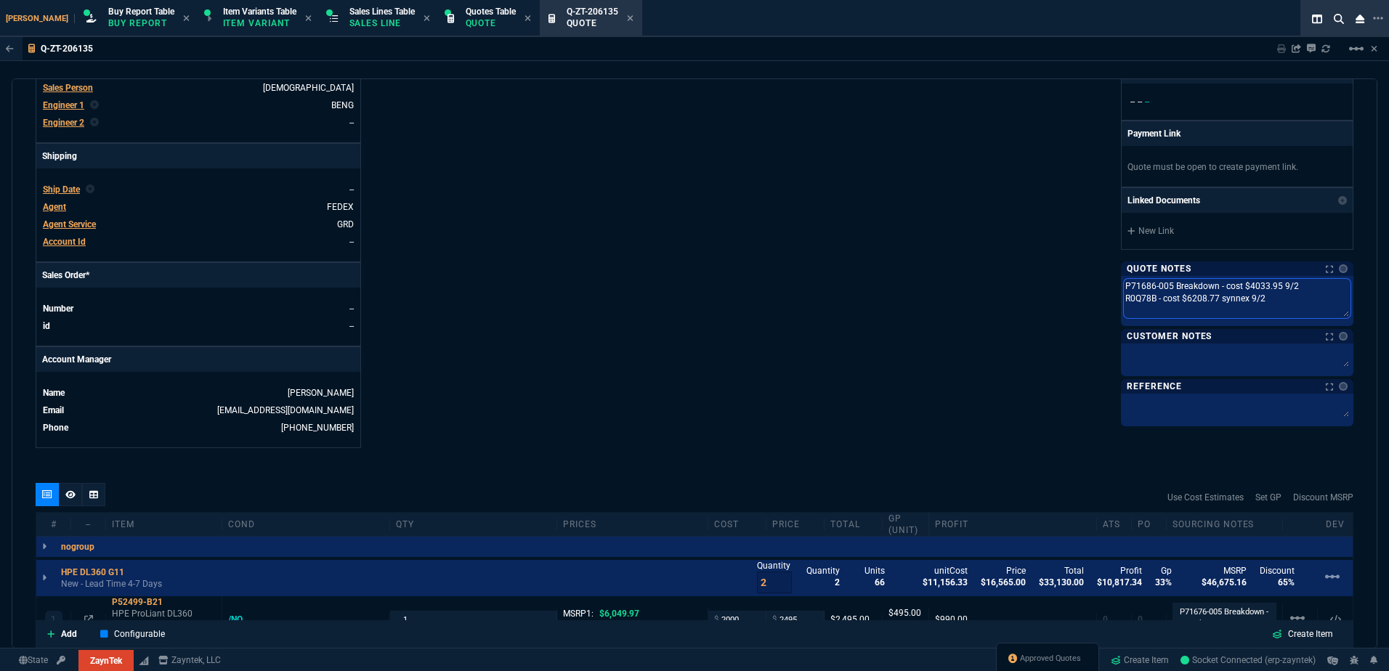
scroll to position [799, 0]
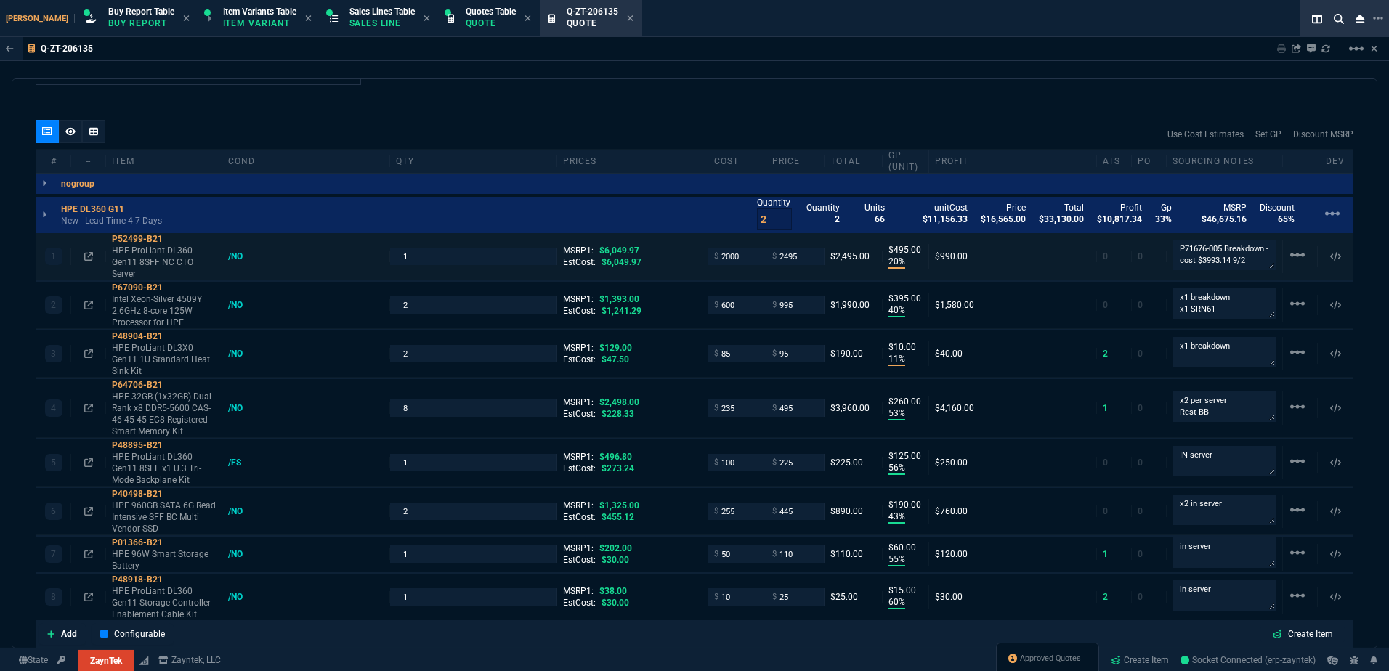
type textarea "P71686-005 Breakdown - cost $4033.95 9/2 R0Q78B - cost $6208.77 synnex 9/2"
click at [1235, 246] on textarea "P71676-005 Breakdown - cost $3993.14 9/2" at bounding box center [1225, 255] width 104 height 31
paste textarea "86-005 Breakdown - cost $4033.95"
type textarea "P71686-005 Breakdown - cost $4033.95 9/2"
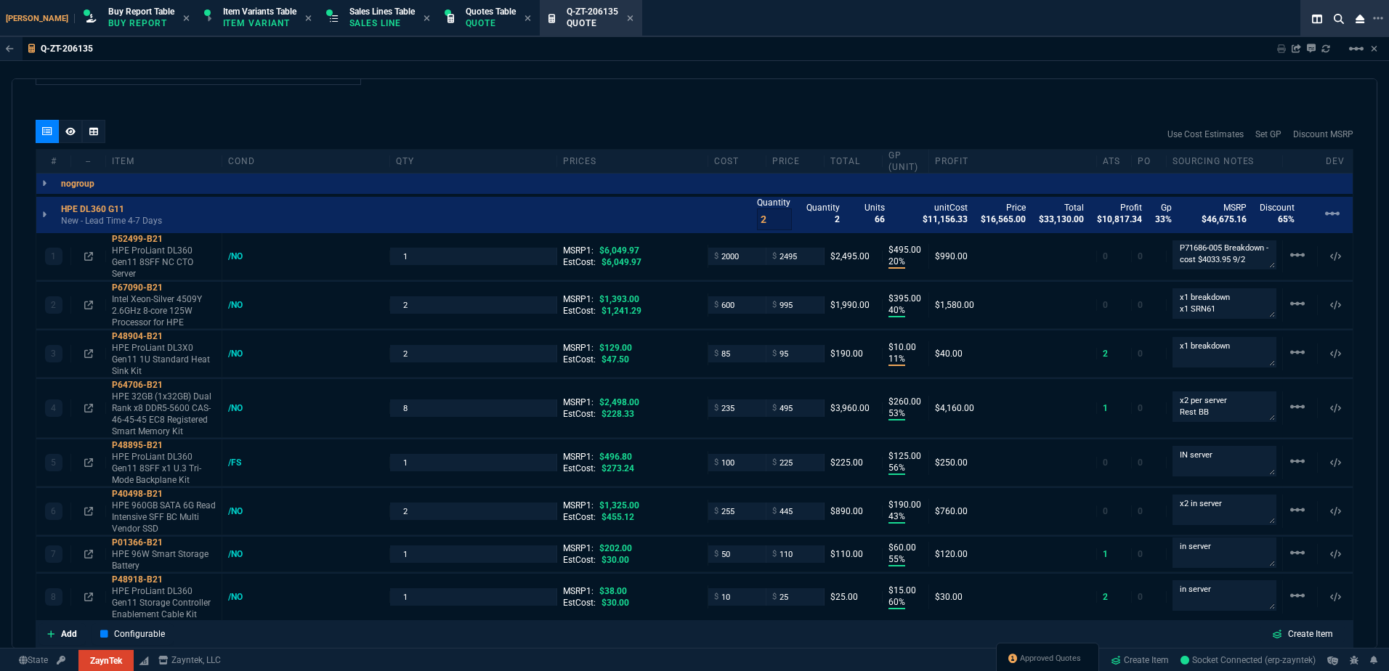
click at [878, 99] on div "quote Q-ZT-206135 Technical Support Int'l draft ZaynTek, LLC [STREET_ADDRESS] D…" at bounding box center [695, 363] width 1366 height 570
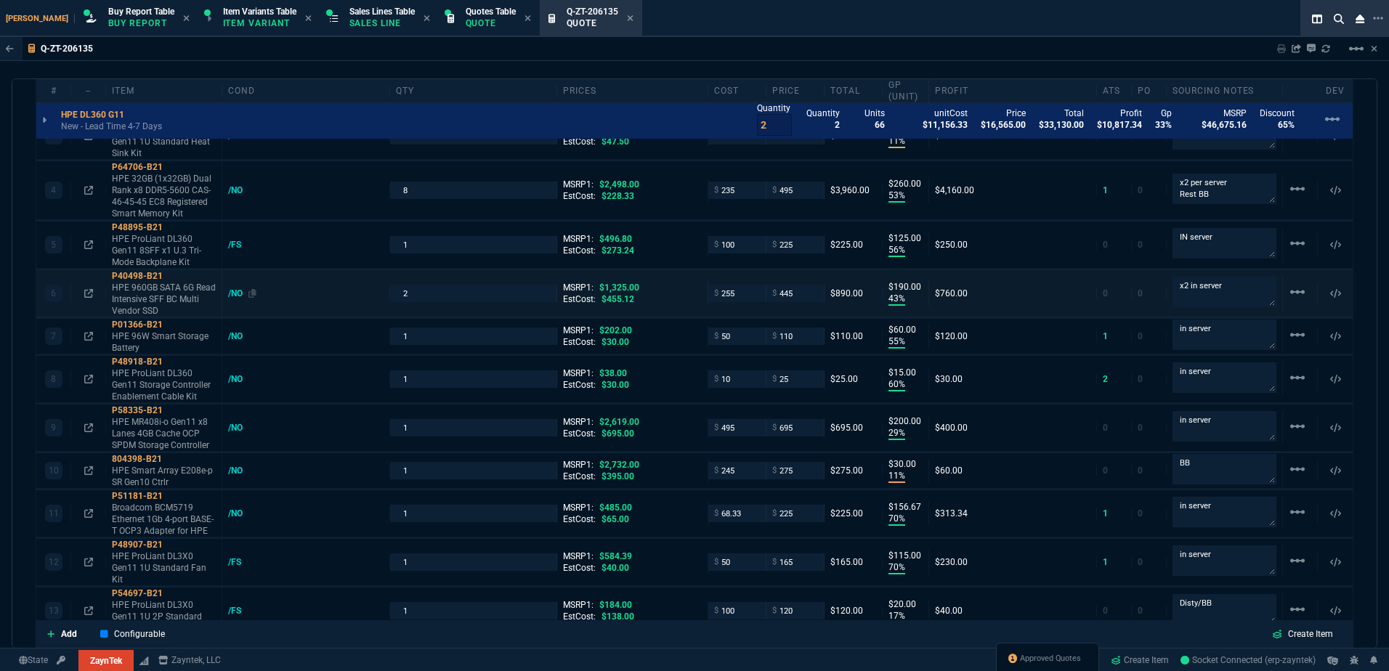
click at [241, 296] on div "/NO" at bounding box center [242, 294] width 28 height 12
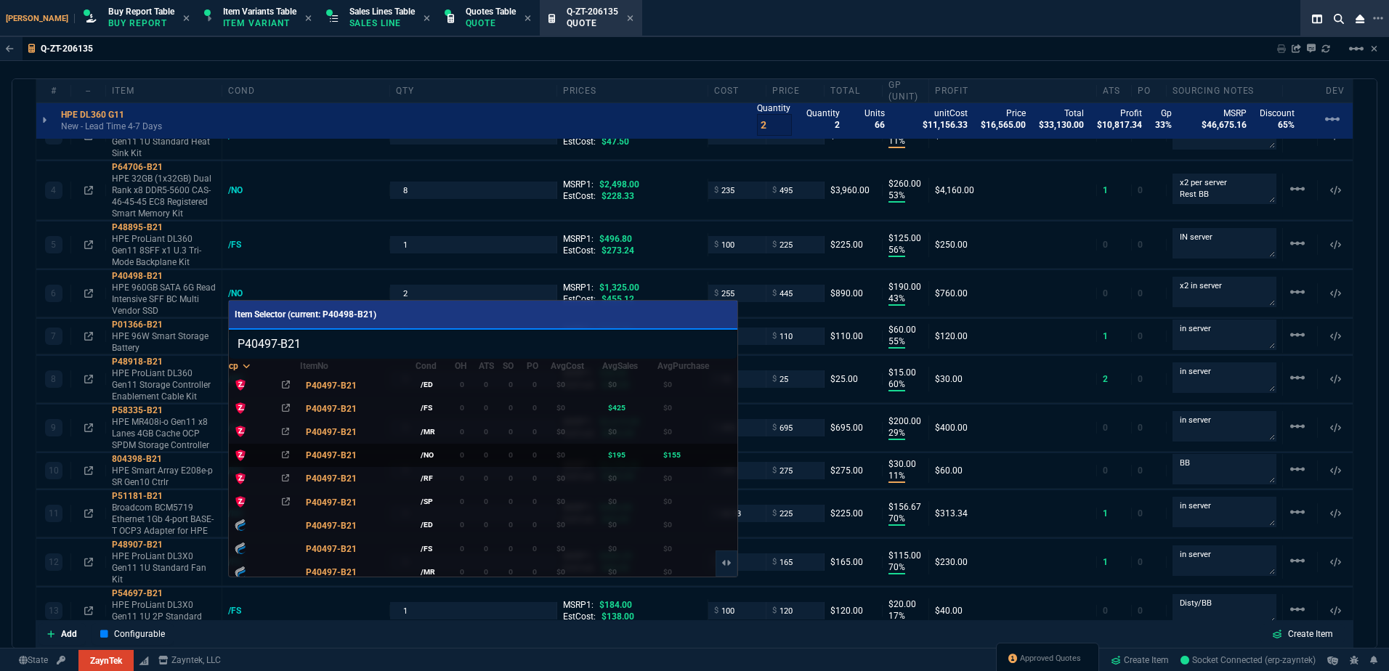
click at [437, 456] on td "/NO" at bounding box center [435, 454] width 39 height 23
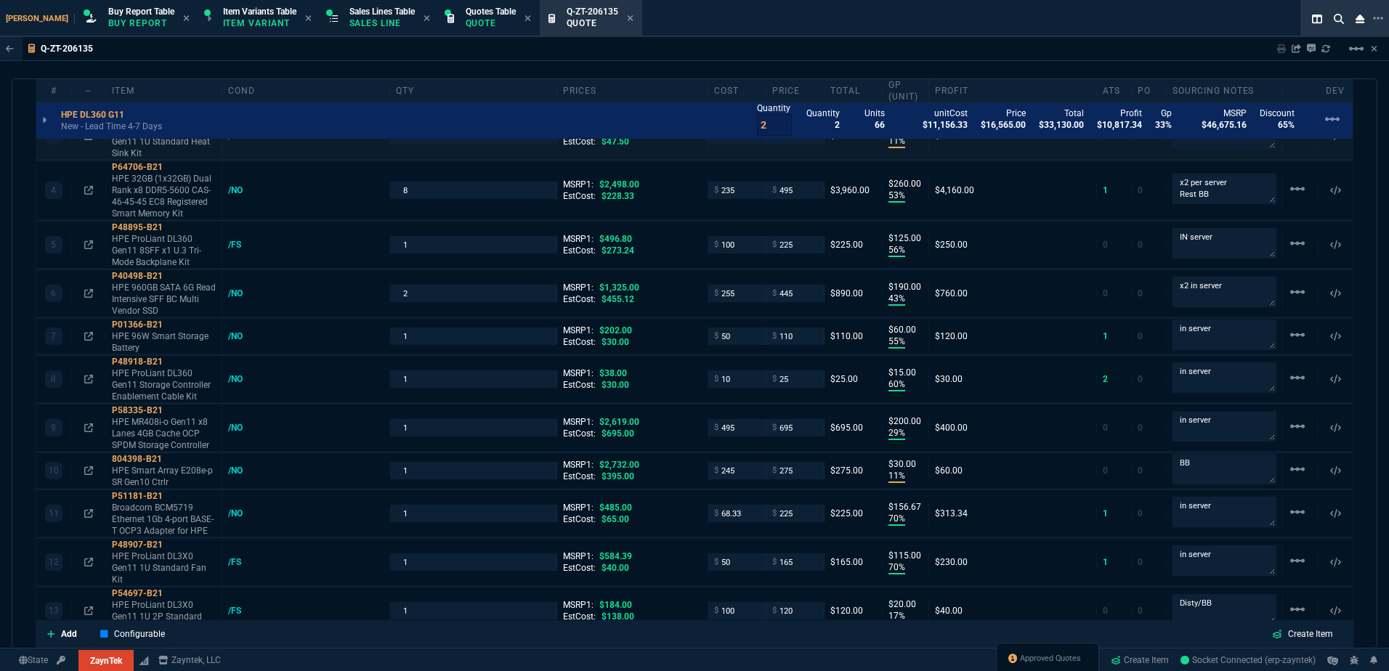
type input "P40497-B21"
type input "723"
type input "38"
click at [1330, 48] on icon at bounding box center [1326, 47] width 8 height 7
type input "20"
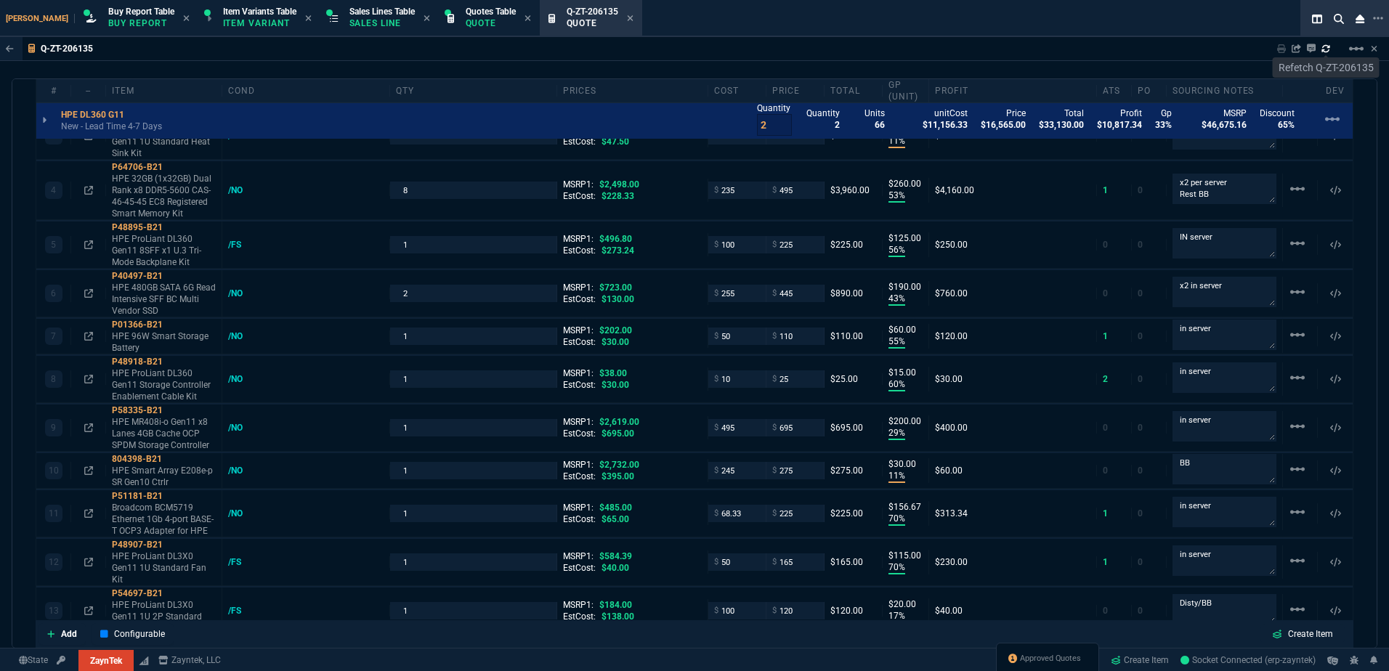
type input "495"
type input "40"
type input "395"
type input "11"
type input "10"
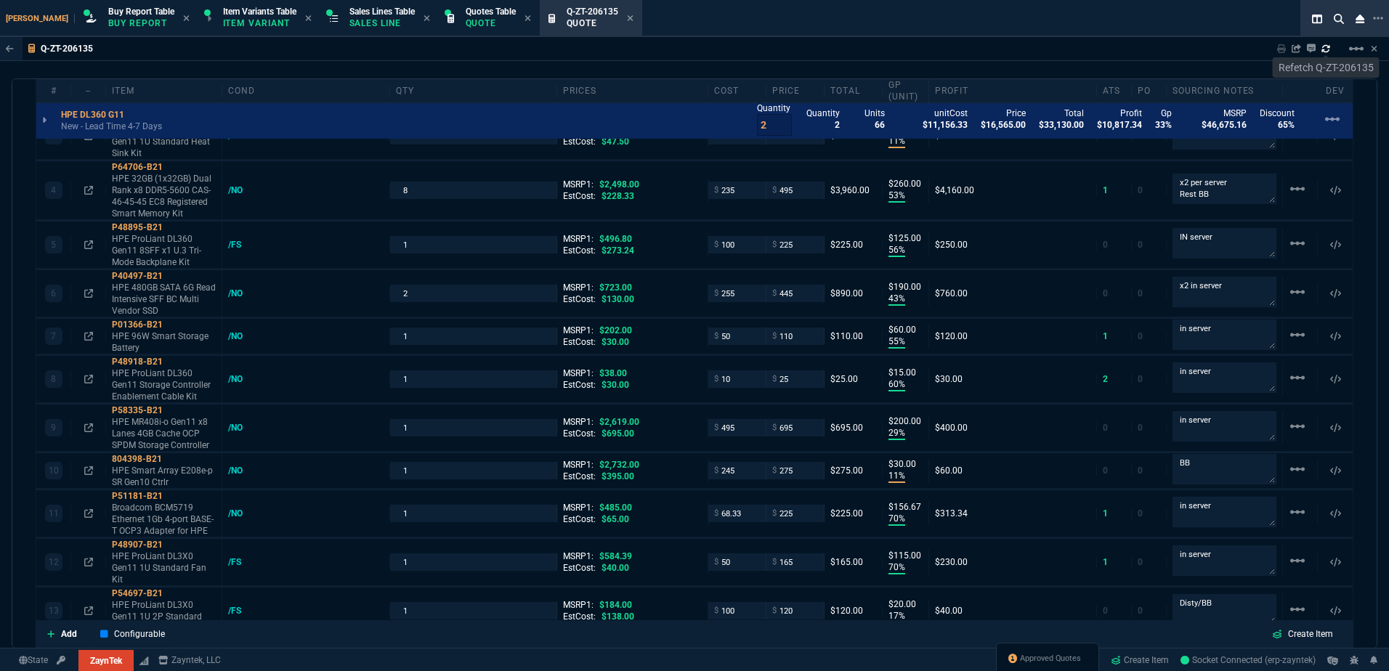
type input "53"
type input "260"
type input "56"
type input "125"
type input "43"
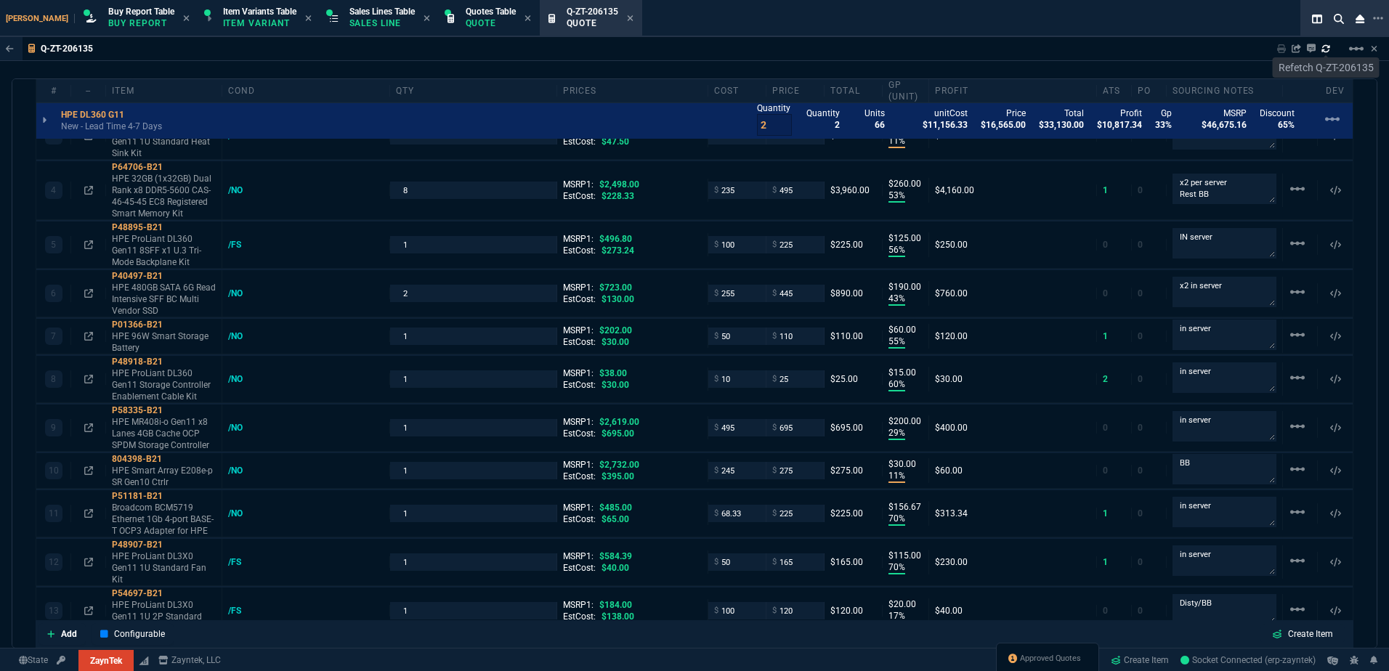
type input "190"
type input "55"
type input "60"
type input "15"
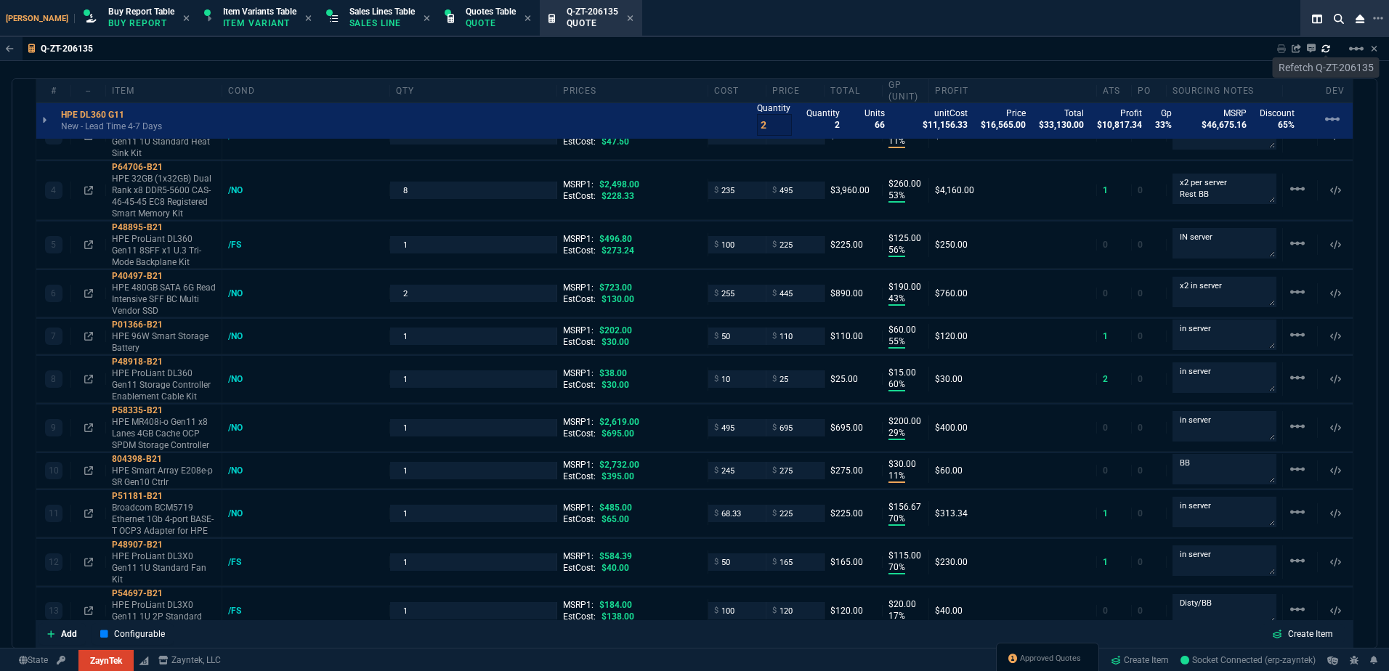
type input "29"
type input "200"
type input "11"
type input "30"
type input "70"
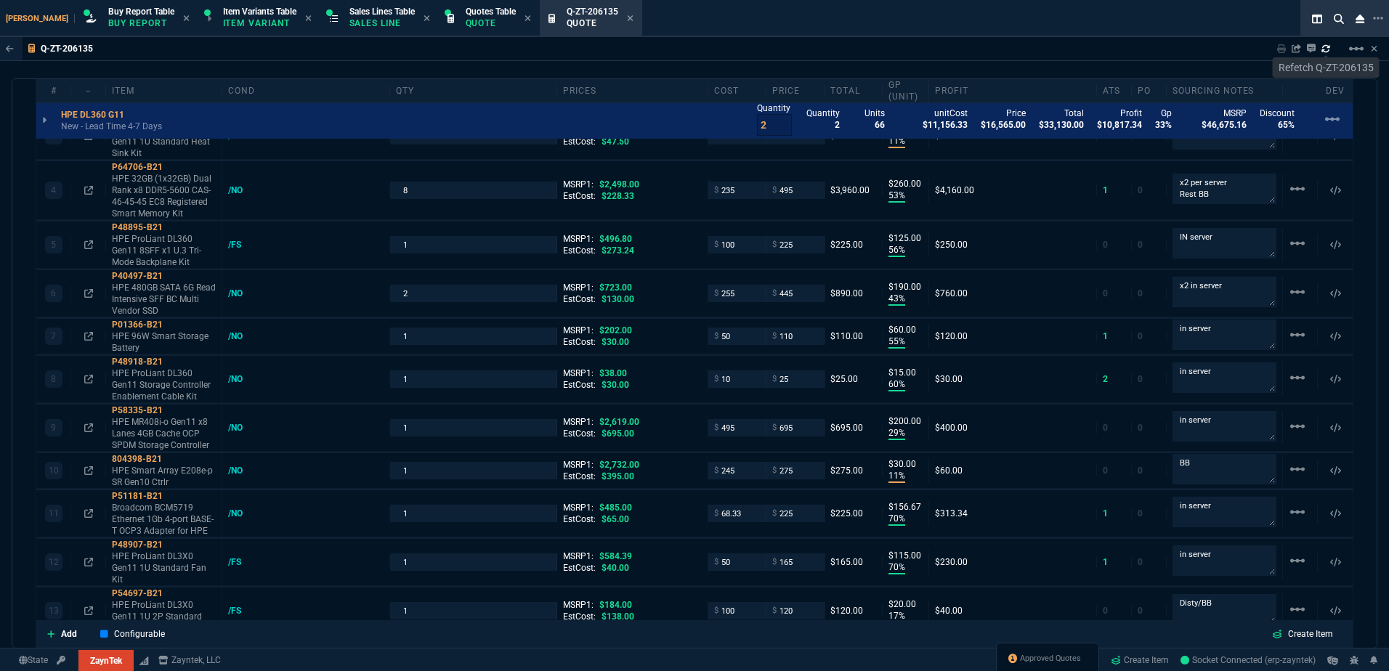
type input "157"
type input "70"
type input "115"
click at [146, 296] on p "HPE 480GB SATA 6G Read Intensive SFF BC Multi Vendor SSD" at bounding box center [164, 299] width 104 height 35
type input "17"
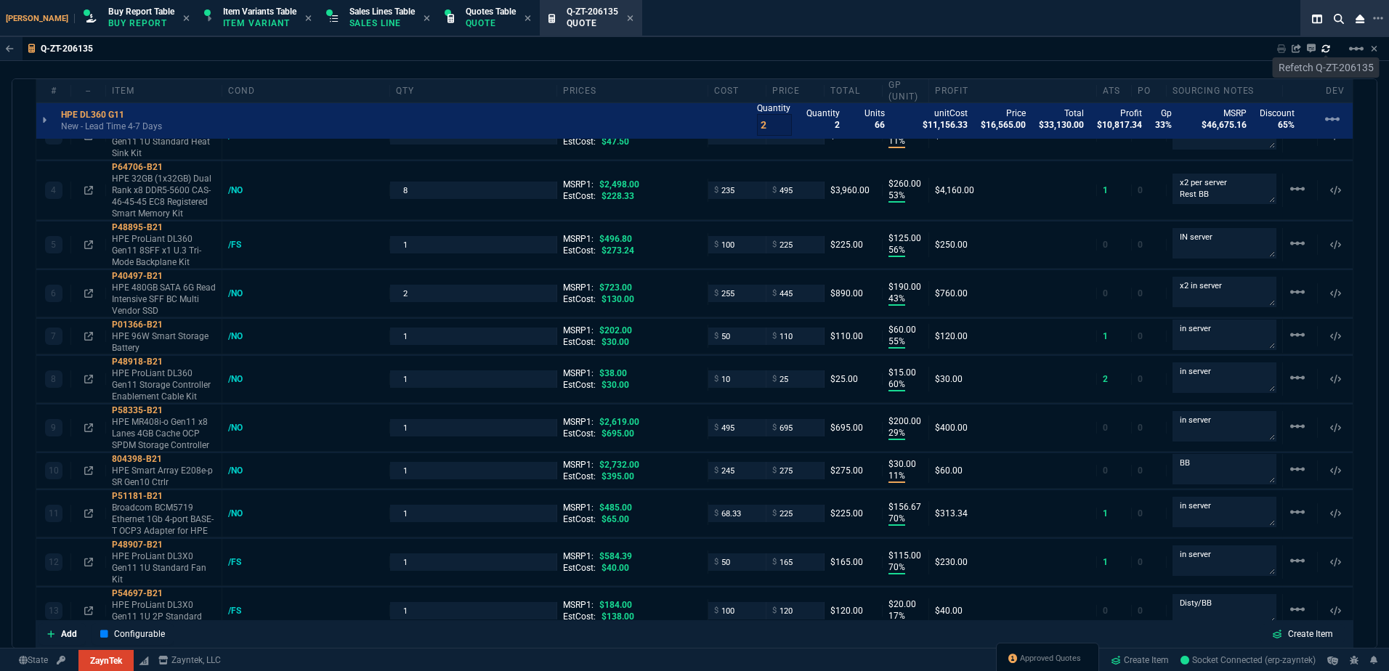
type input "20"
type input "73"
type input "110"
type input "0"
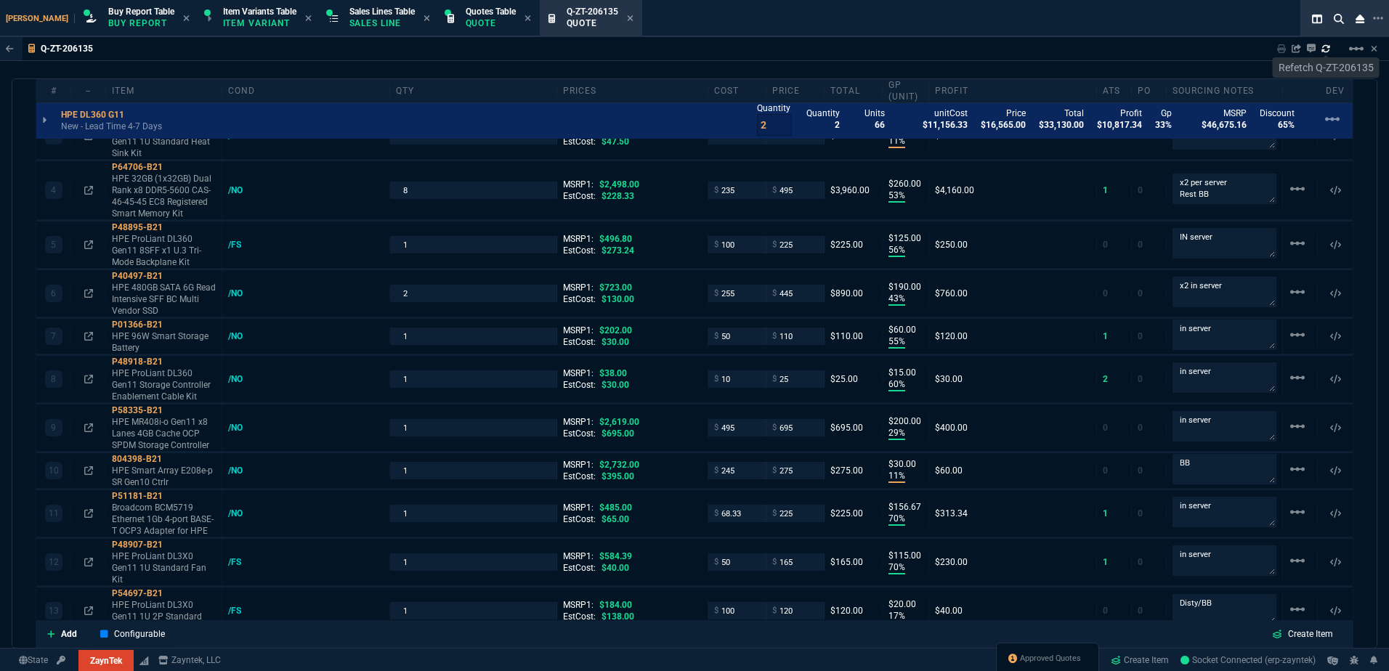
type input "68"
type input "85"
type input "80"
type input "4"
type input "43"
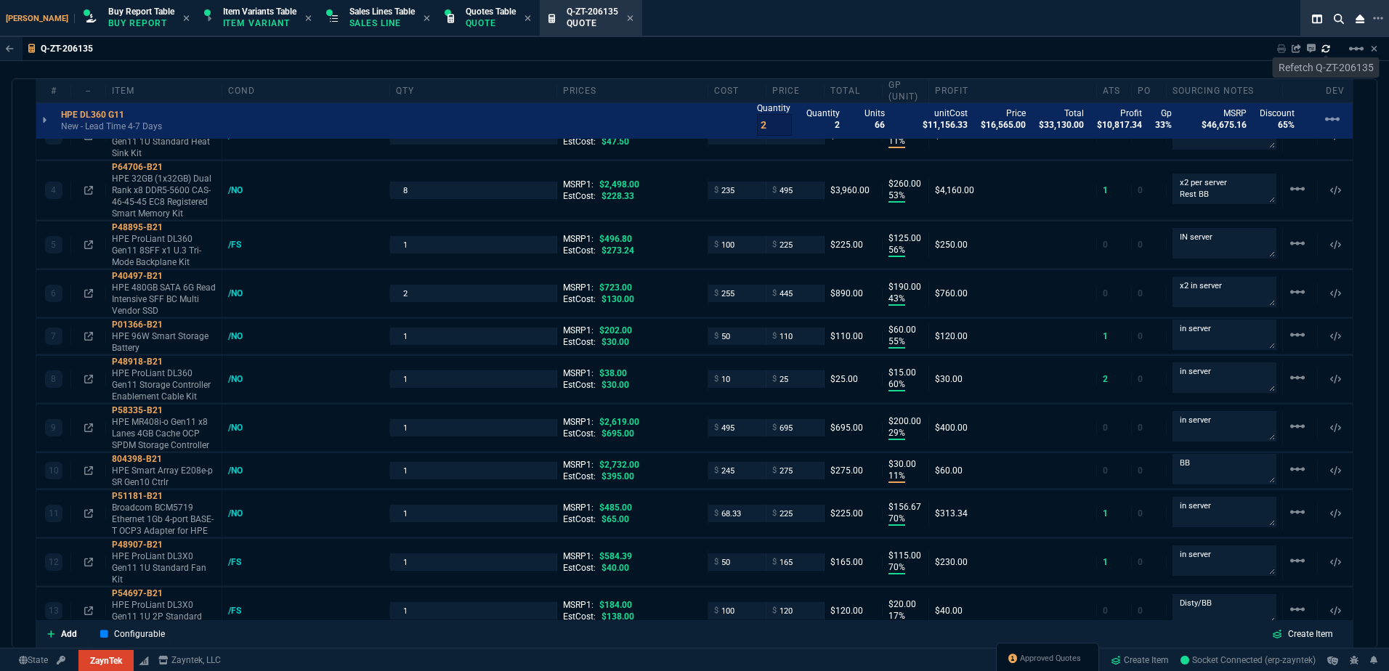
type input "75"
type input "33"
type input "25"
type input "0"
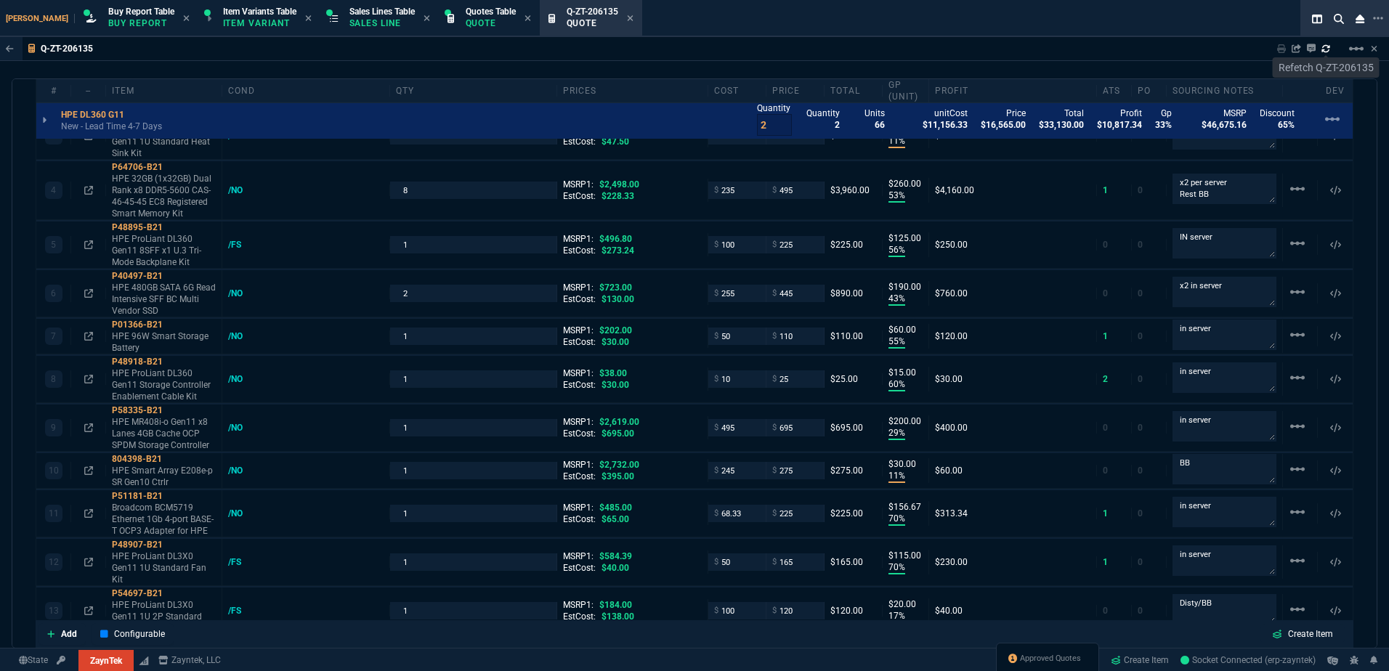
type input "12"
type input "534"
type input "11"
type input "786"
type input "35"
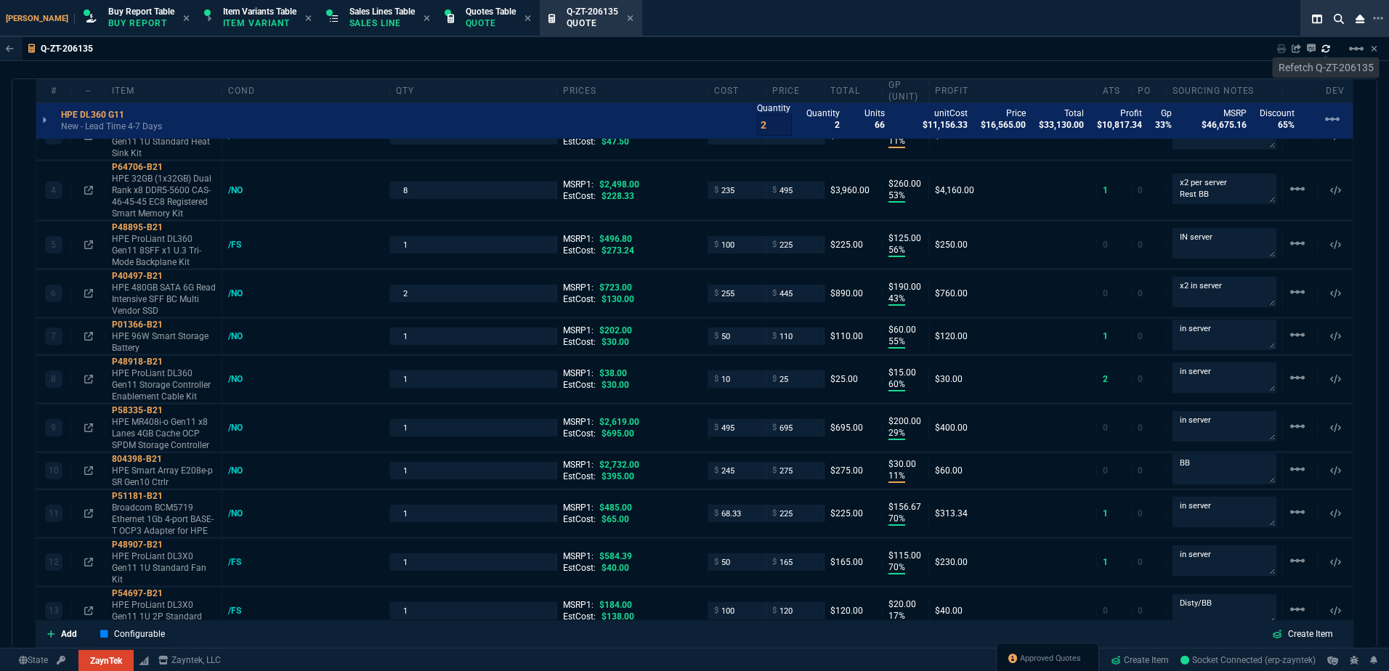
type input "265"
type input "8"
type input "115"
type input "12"
type input "384"
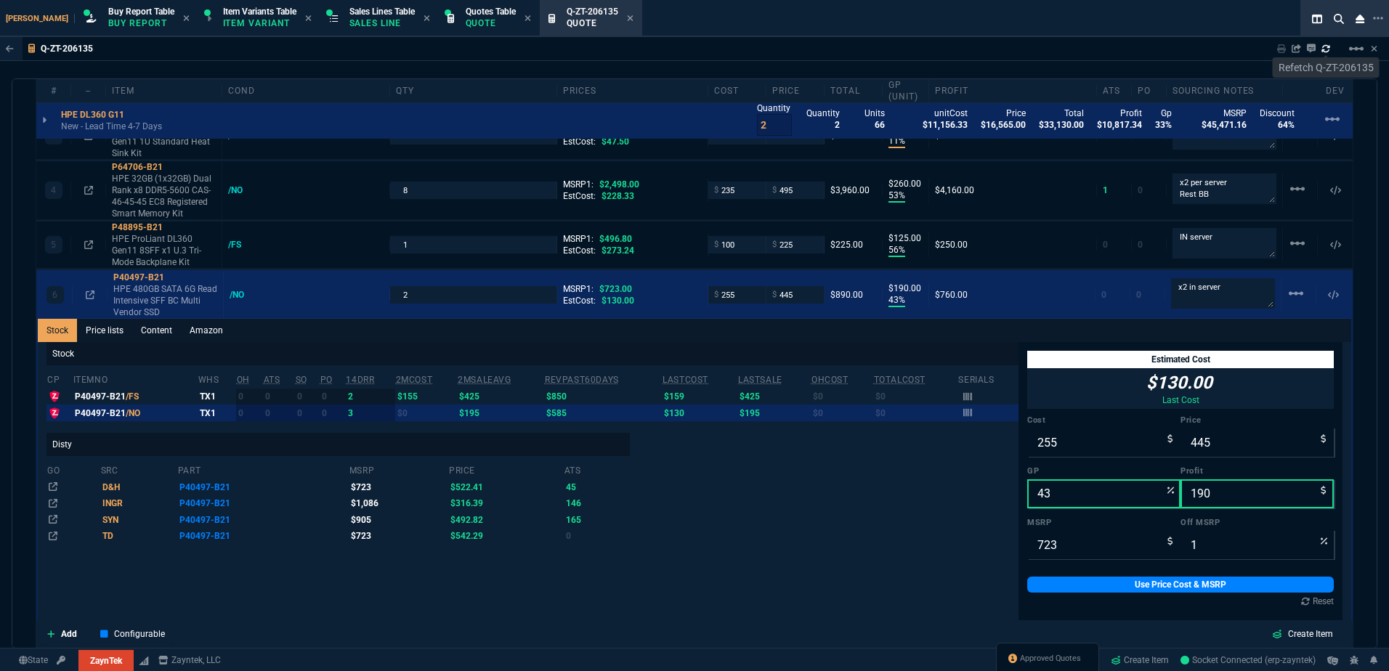
type input "59"
type input "29"
type input "26"
type input "80"
type input "55"
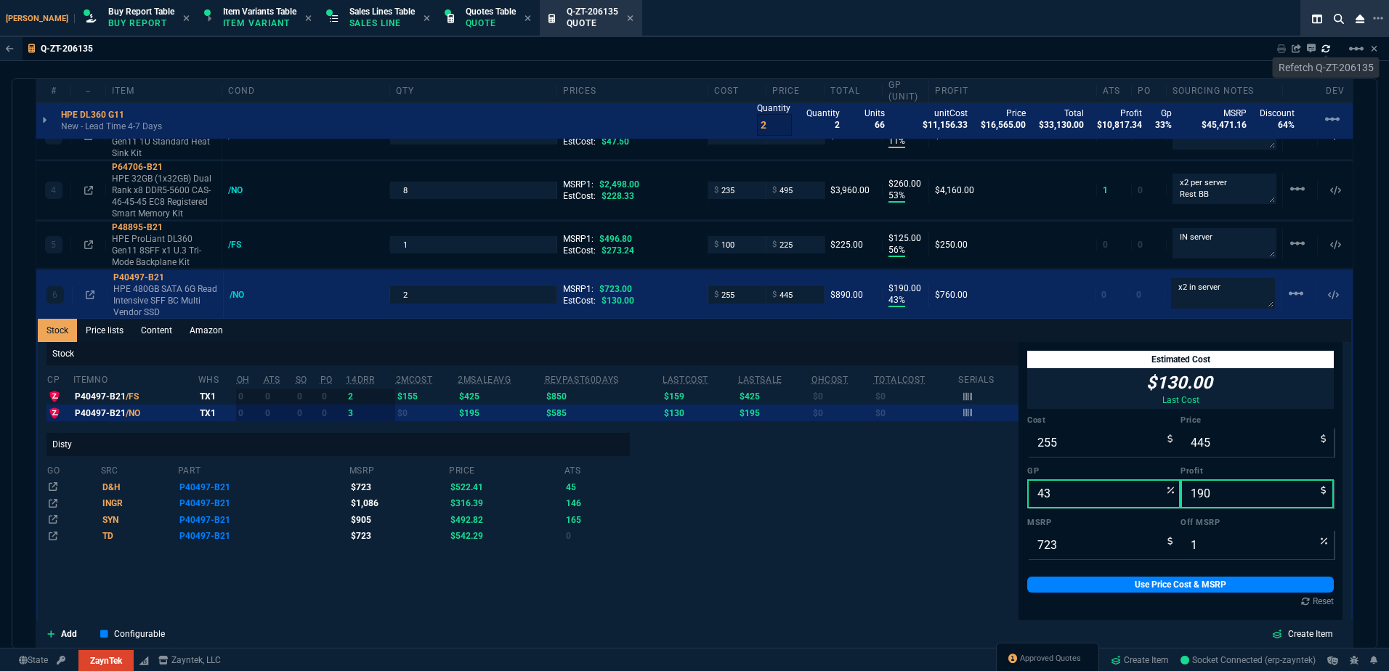
type input "38"
type input "46"
type input "34"
type input "73"
type input "90"
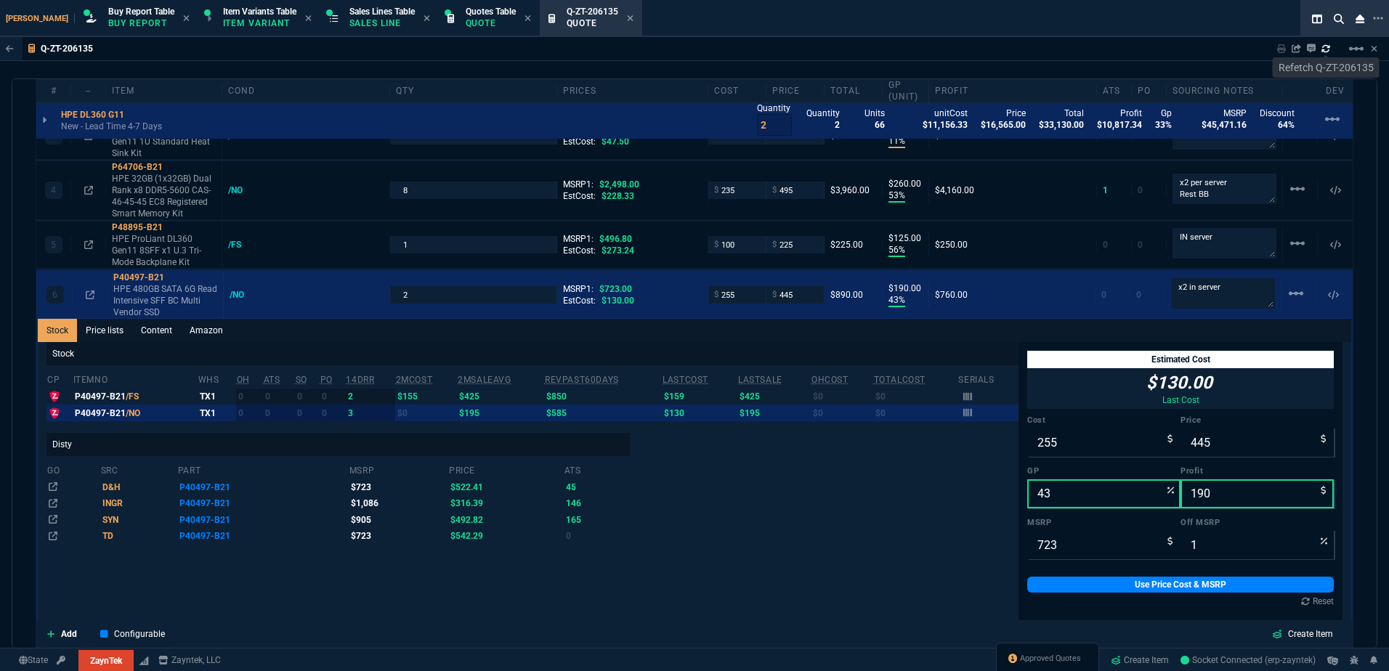
type input "54"
type input "72"
type input "35"
type input "79"
type input "42"
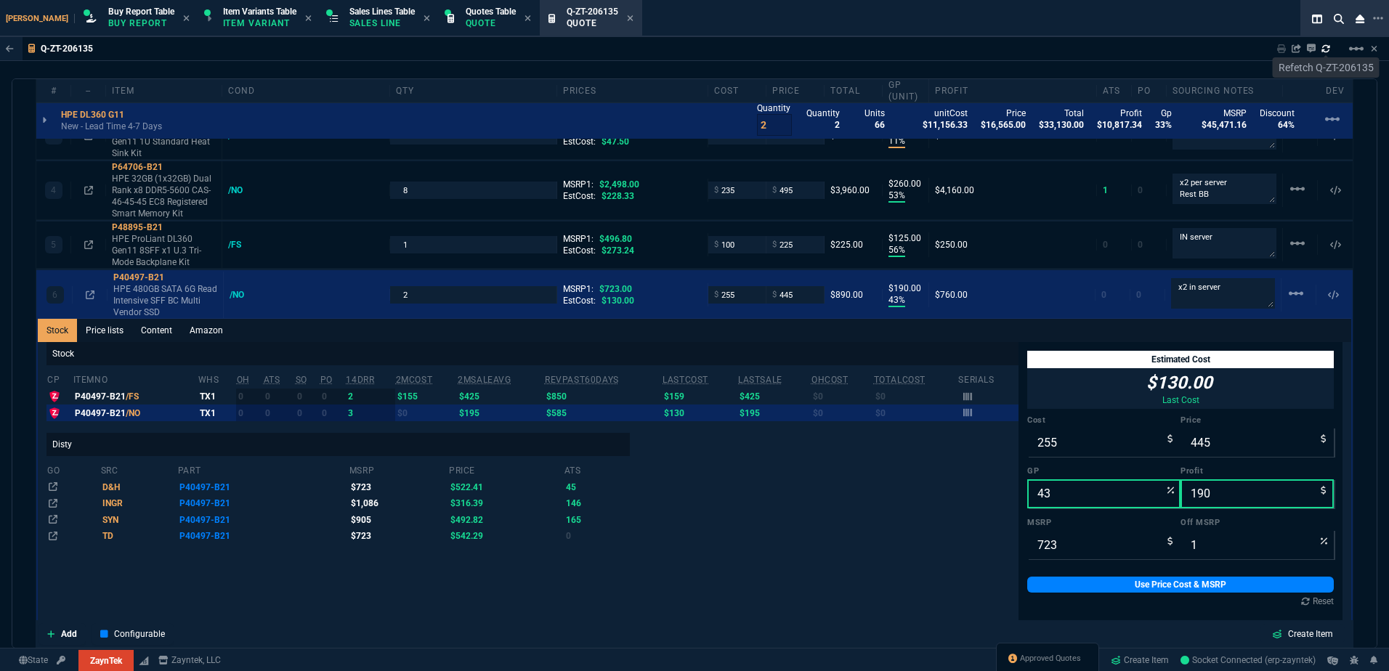
type input "76"
type input "55"
type input "56"
type input "54"
type input "13"
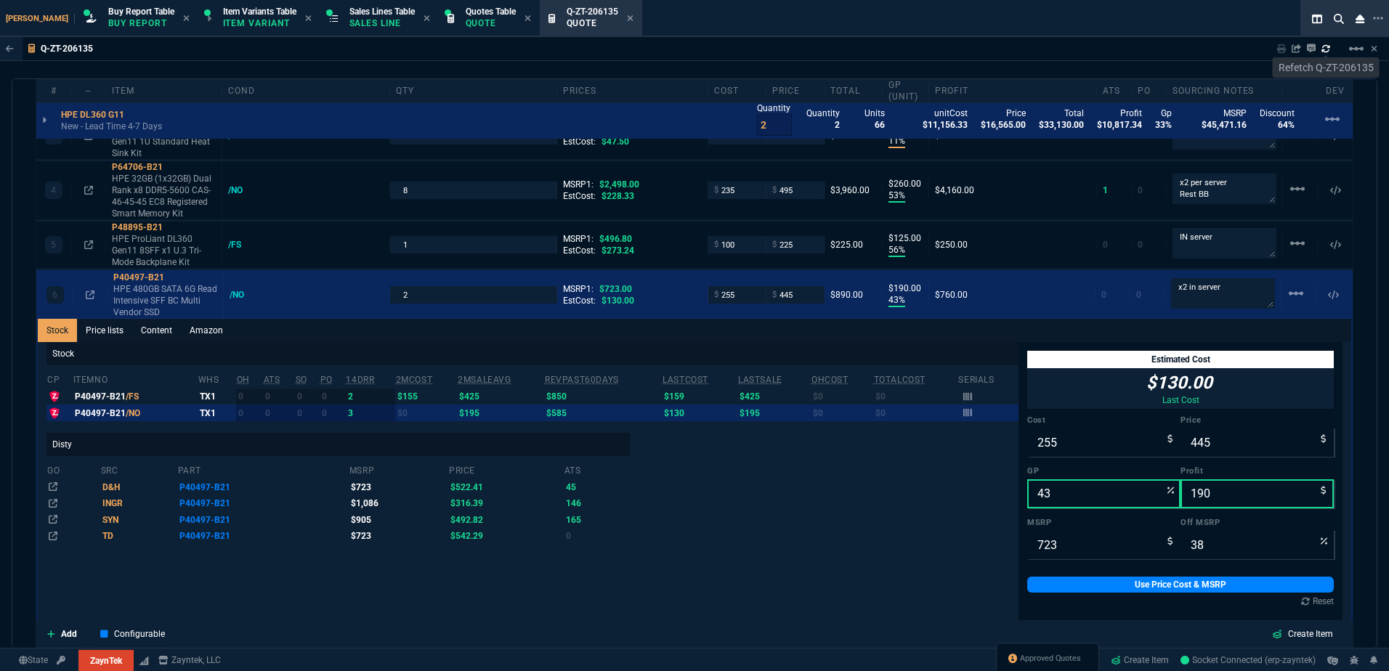
type input "50"
type input "75"
type input "82"
type input "13"
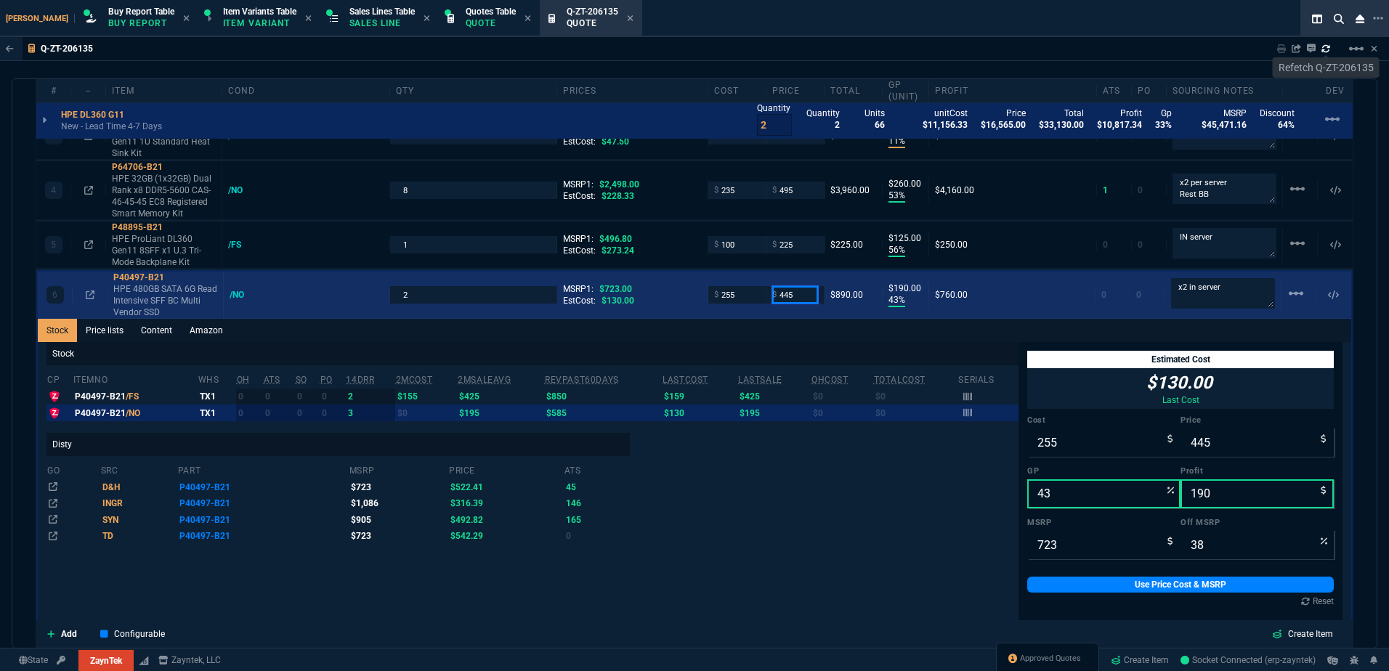
click at [804, 296] on input "445" at bounding box center [795, 294] width 46 height 17
type input "425"
type input "40"
type input "170"
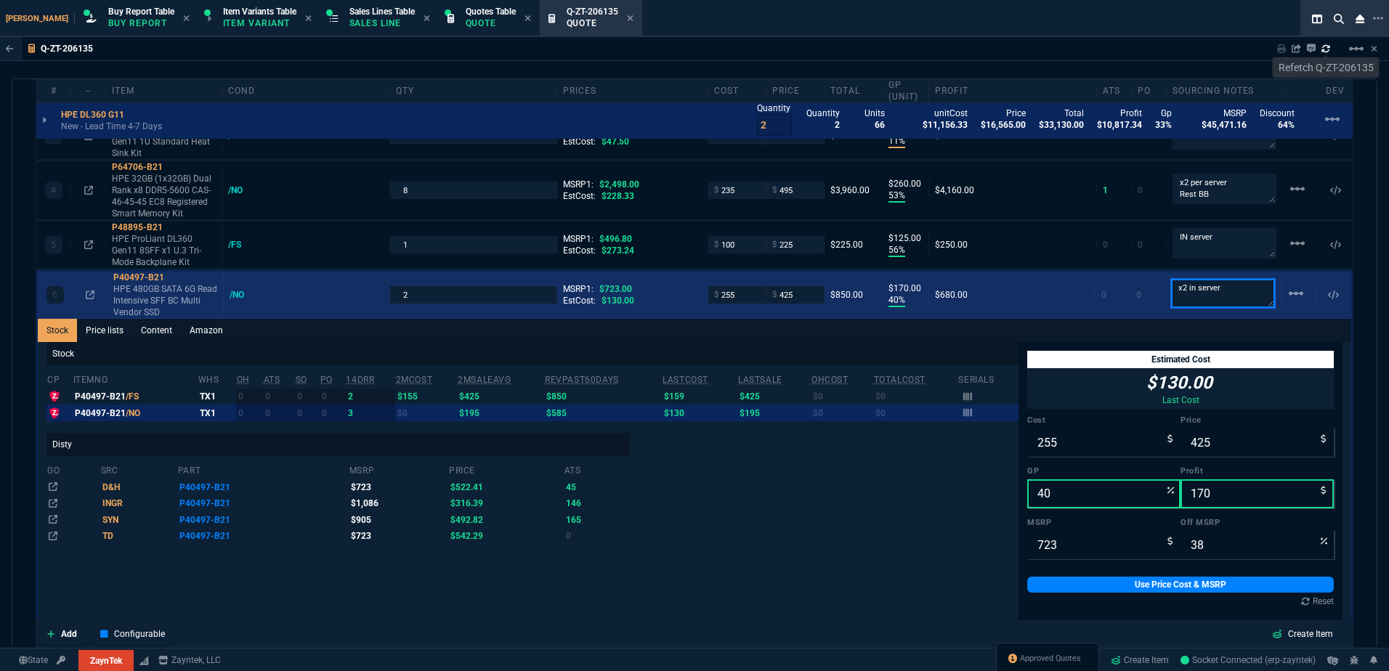
type input "41"
click at [132, 297] on p "HPE 480GB SATA 6G Read Intensive SFF BC Multi Vendor SSD" at bounding box center [165, 300] width 104 height 35
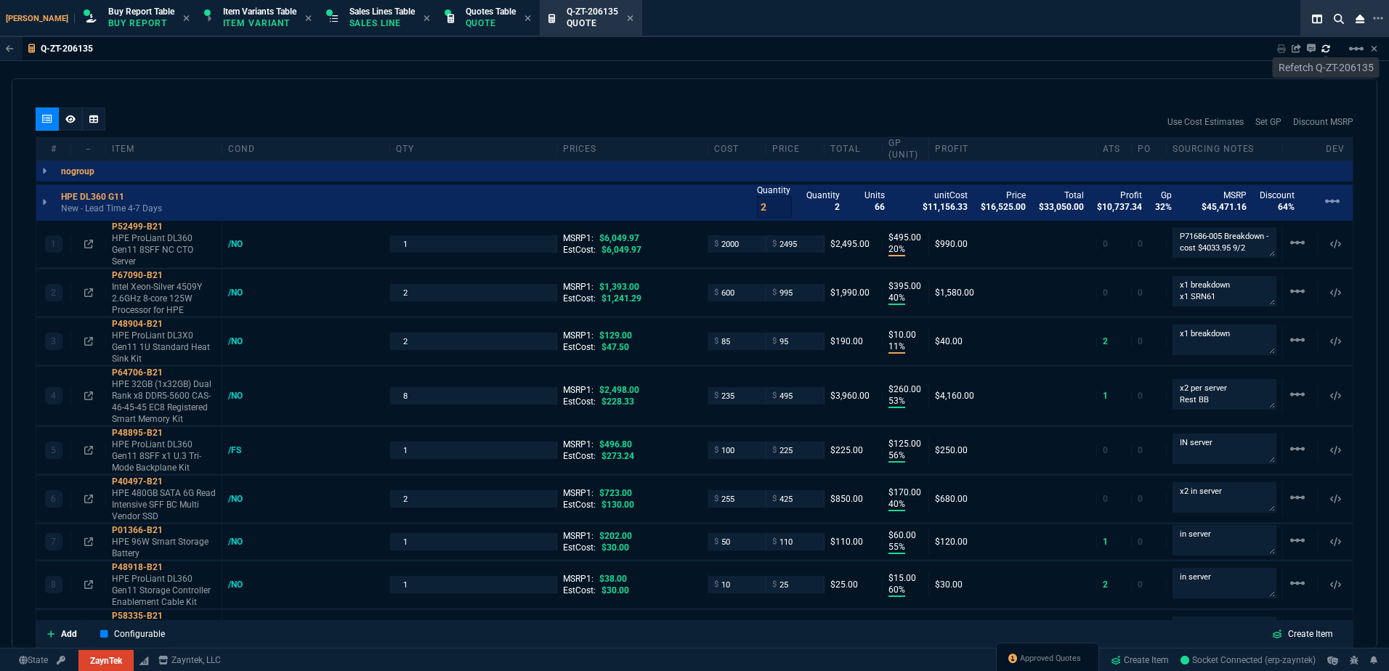
scroll to position [654, 0]
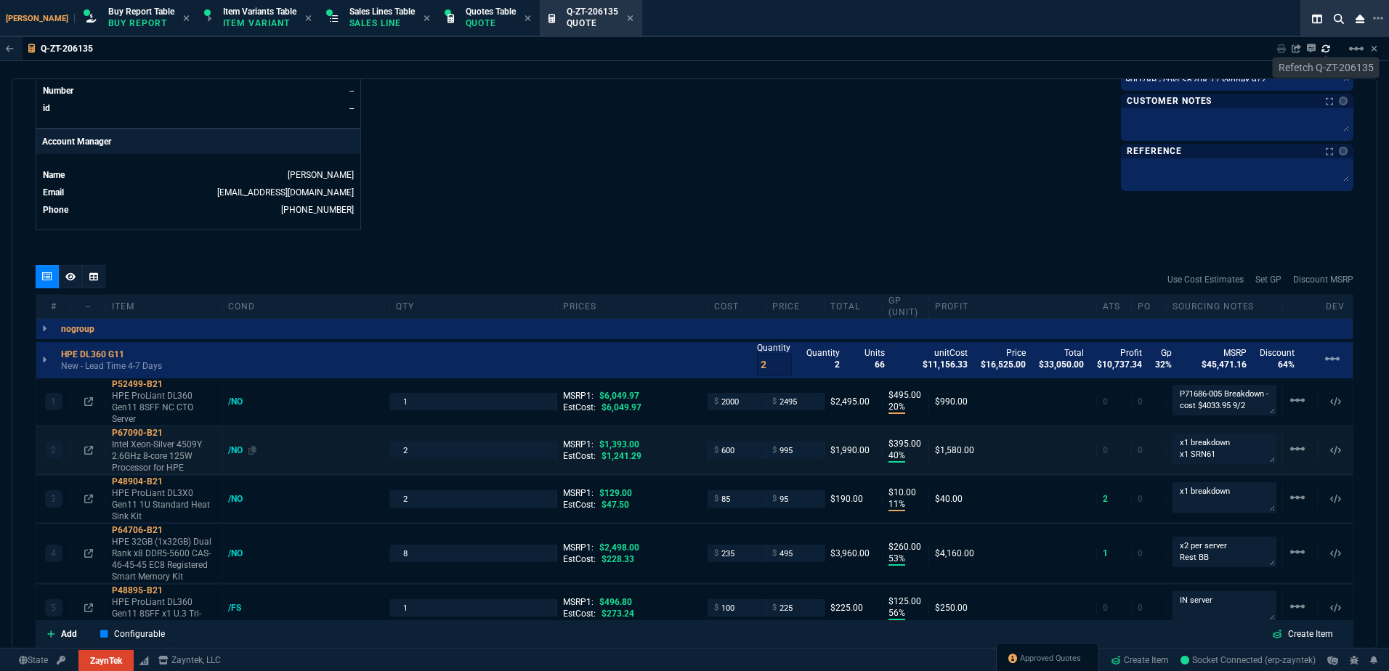
click at [239, 458] on div "2 P67090-B21 Intel Xeon-Silver 4509Y 2.6GHz 8-core 125W Processor for HPE /NO 2…" at bounding box center [694, 450] width 1316 height 47
click at [239, 452] on div "/NO" at bounding box center [242, 451] width 28 height 12
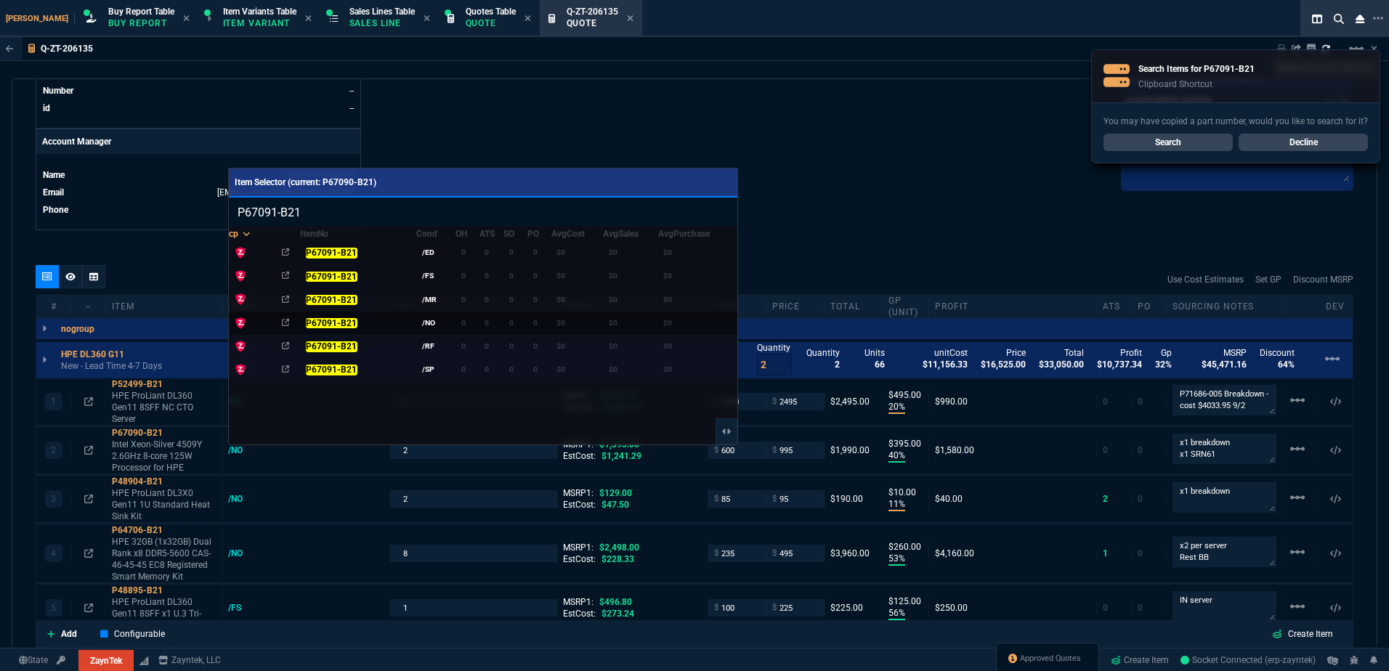
type input "P67091-B21"
click at [462, 312] on td "0" at bounding box center [468, 323] width 24 height 23
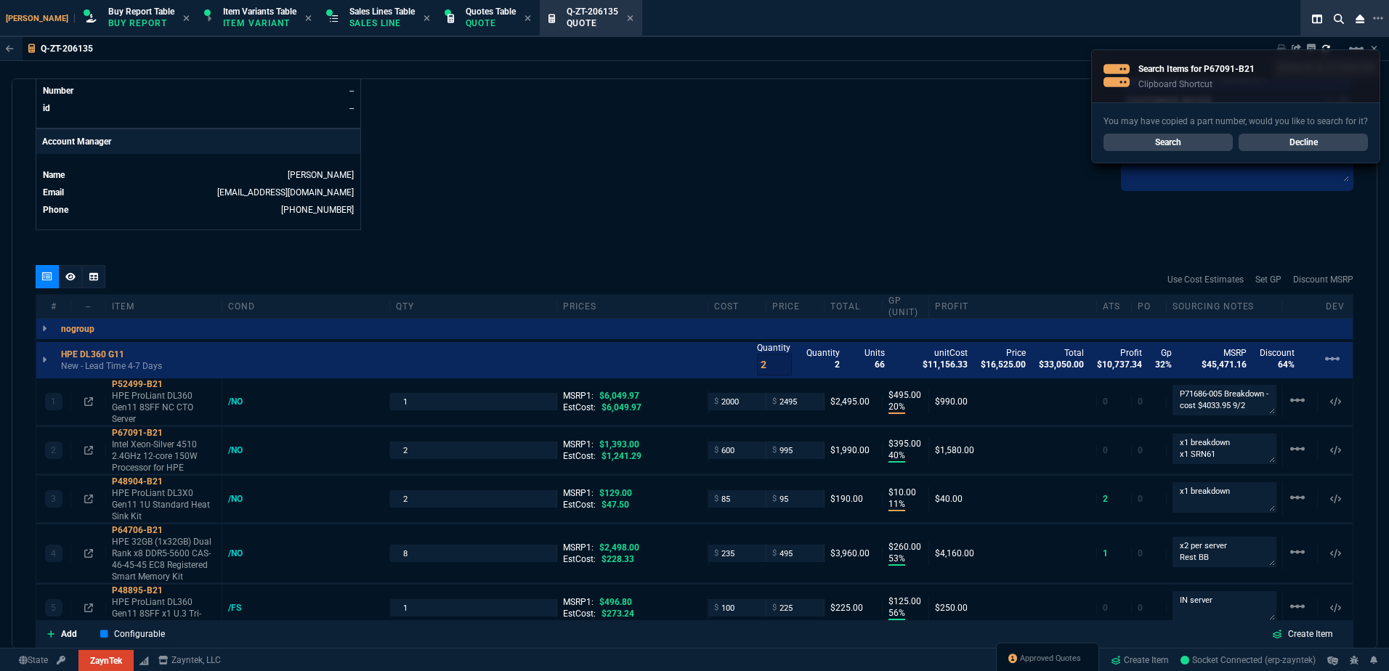
click at [1294, 140] on link "Decline" at bounding box center [1303, 142] width 129 height 17
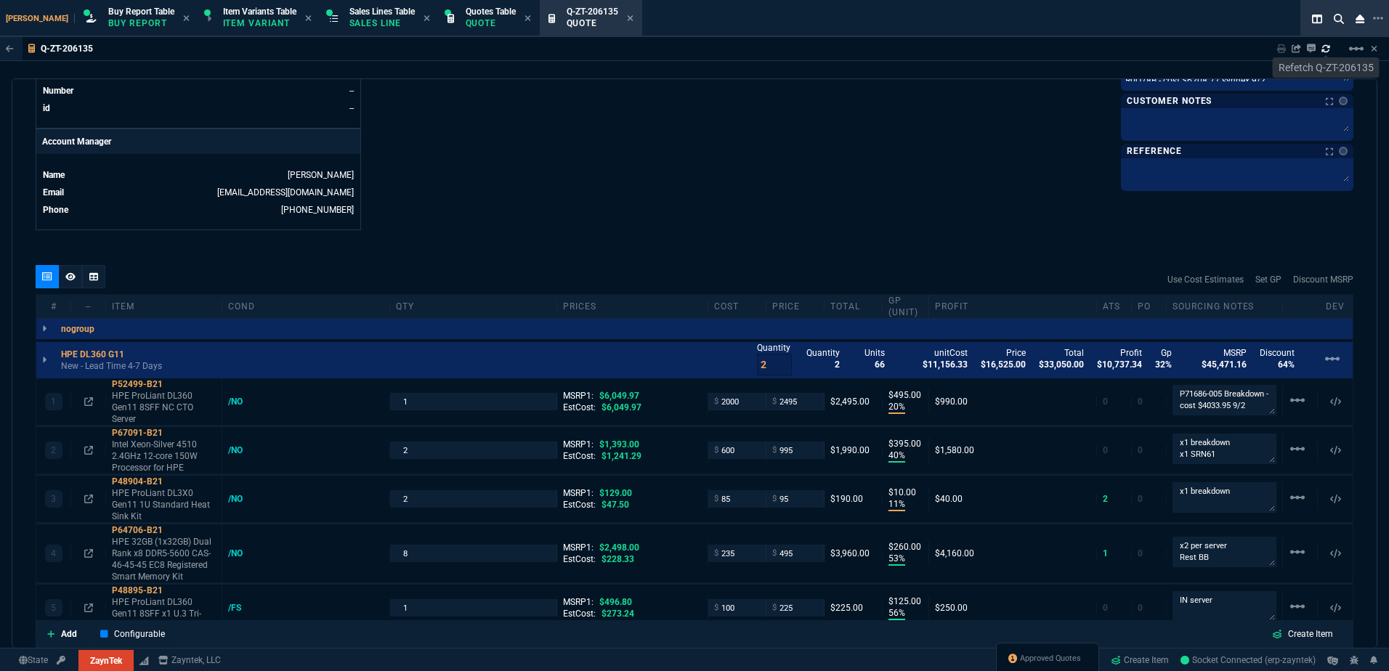
click at [1324, 49] on icon at bounding box center [1326, 48] width 9 height 9
click at [586, 274] on div "Use Cost Estimates Set GP Discount MSRP" at bounding box center [695, 279] width 1318 height 29
type input "20"
click at [1189, 459] on textarea "x1 breakdown x1 SRN61" at bounding box center [1225, 449] width 104 height 31
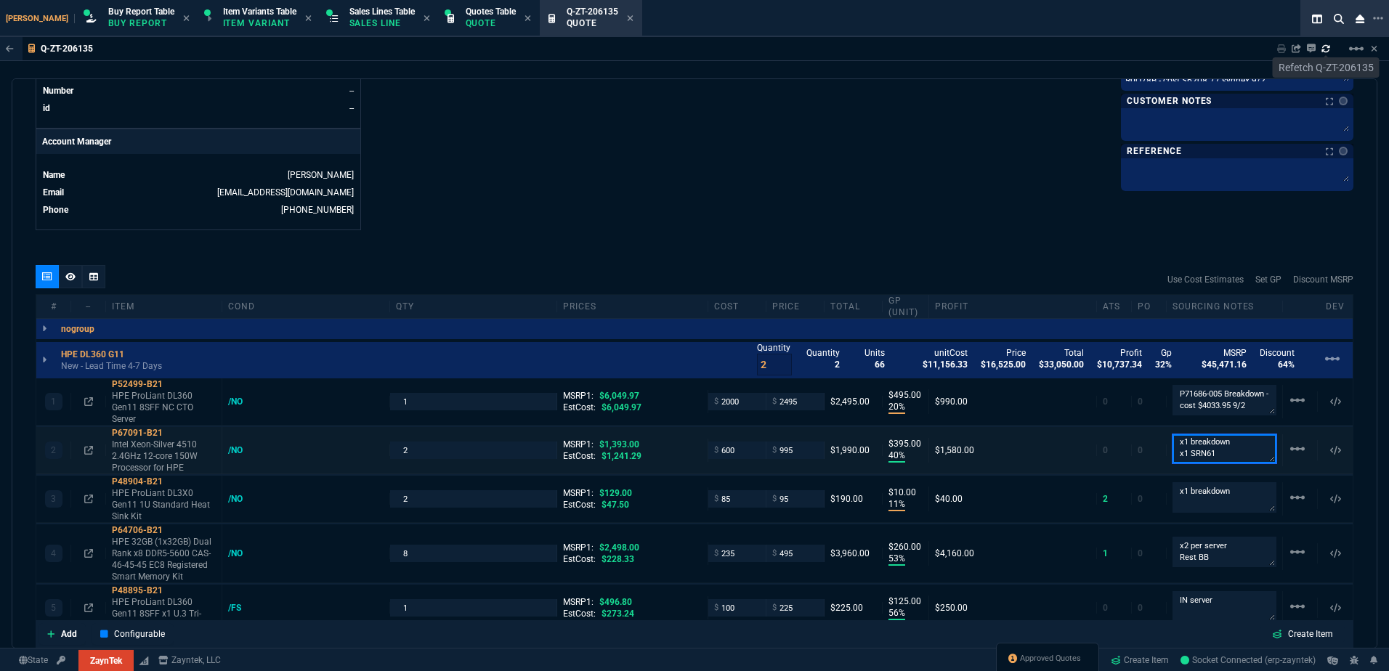
drag, startPoint x: 1209, startPoint y: 458, endPoint x: 1184, endPoint y: 456, distance: 25.5
click at [1184, 456] on textarea "x1 breakdown x1 SRN61" at bounding box center [1225, 448] width 104 height 29
paste textarea "0"
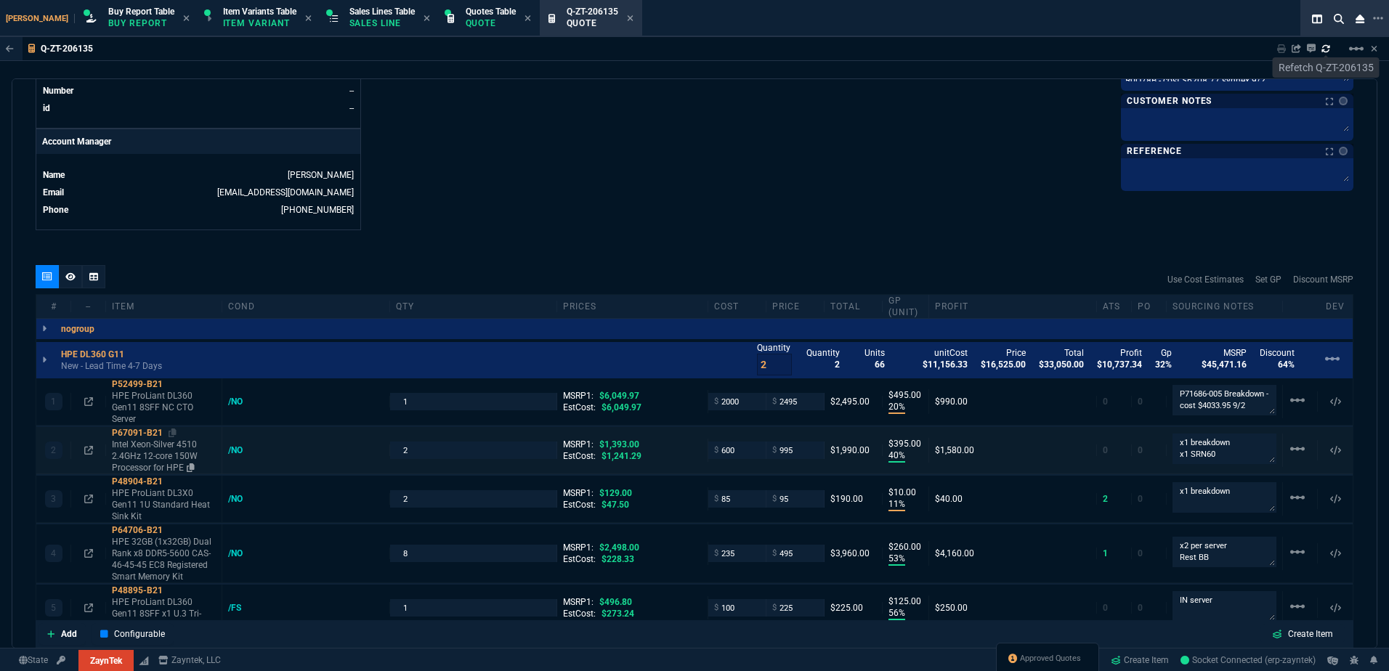
click at [139, 446] on p "Intel Xeon-Silver 4510 2.4GHz 12-core 150W Processor for HPE" at bounding box center [164, 456] width 104 height 35
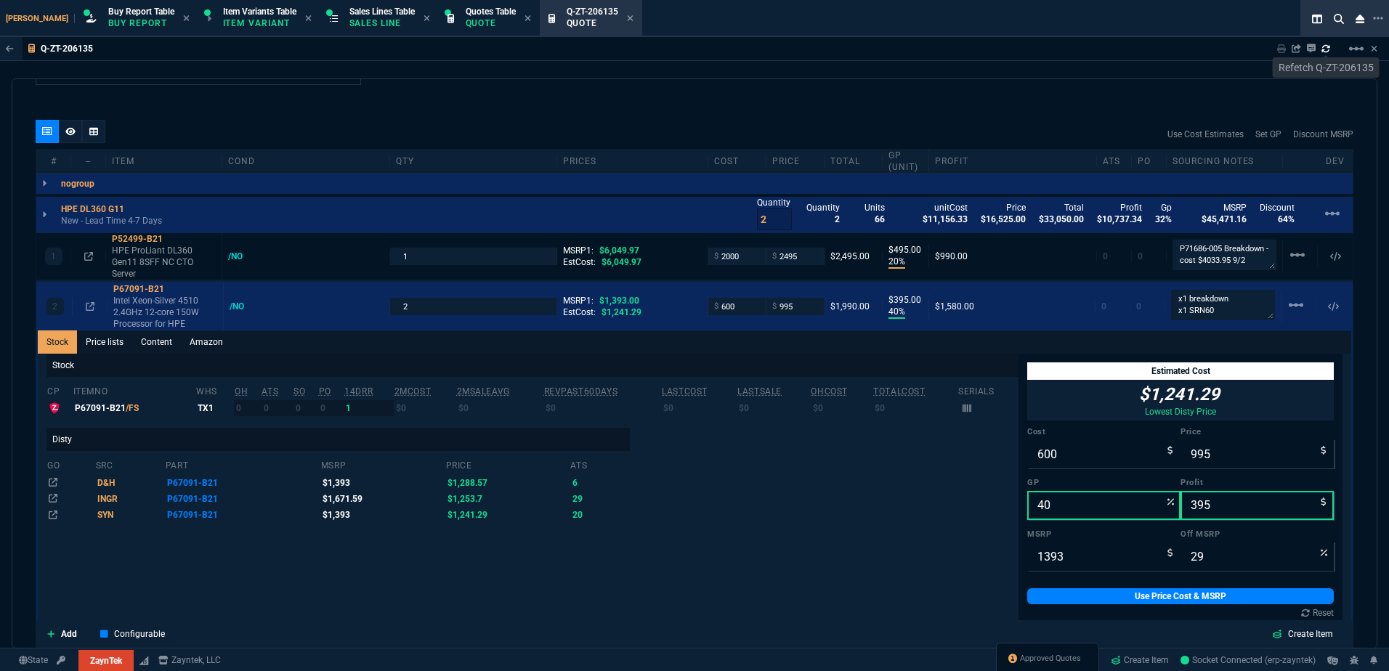
scroll to position [872, 0]
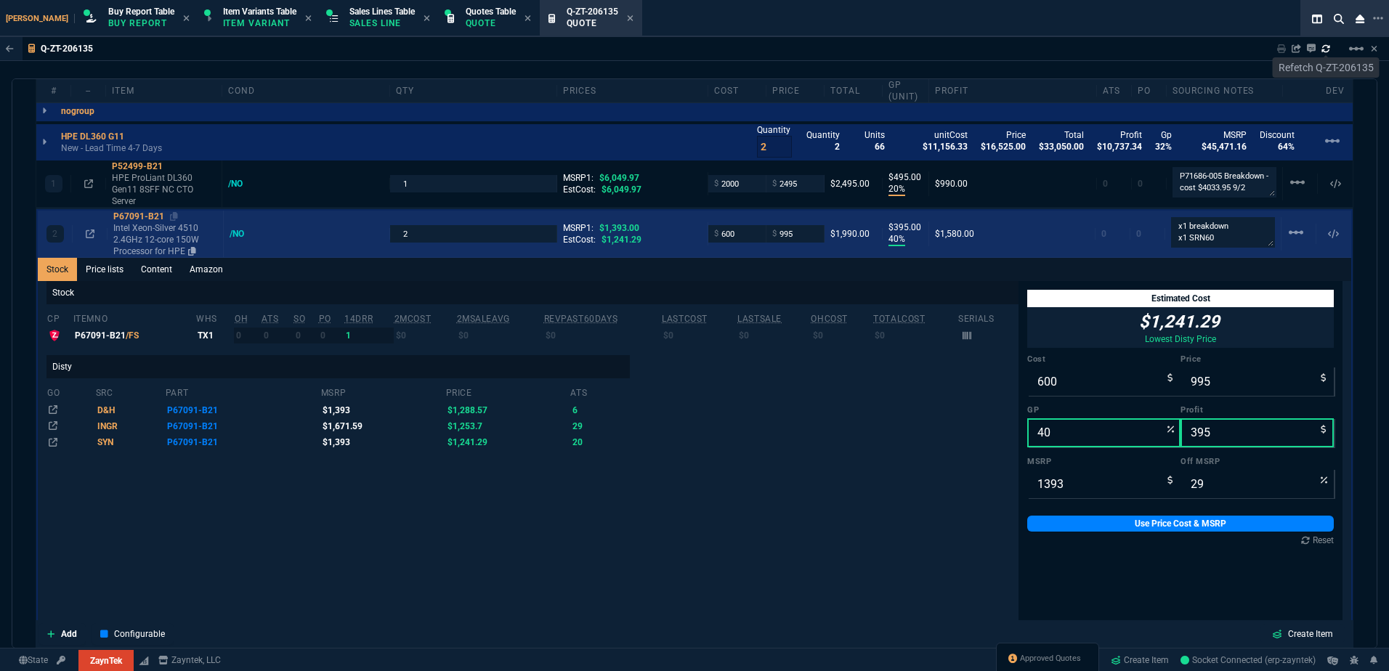
click at [171, 215] on icon at bounding box center [174, 216] width 8 height 9
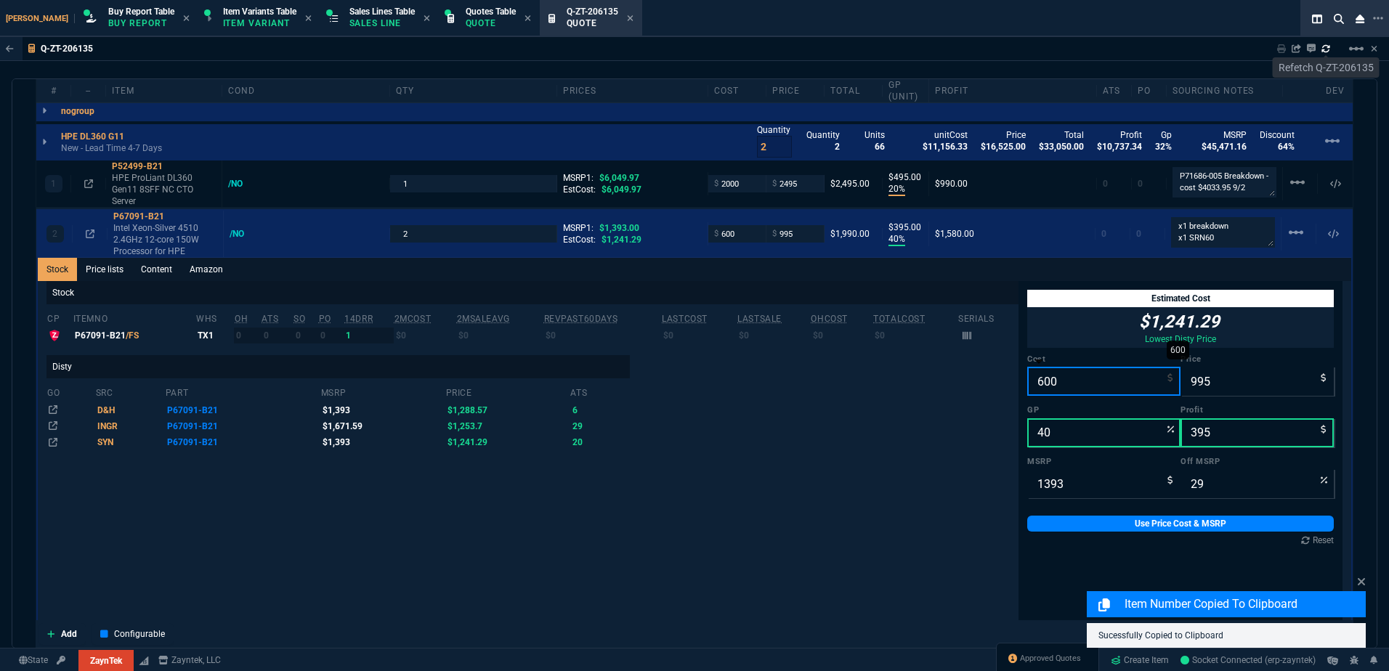
click at [1069, 392] on input "600" at bounding box center [1103, 381] width 153 height 29
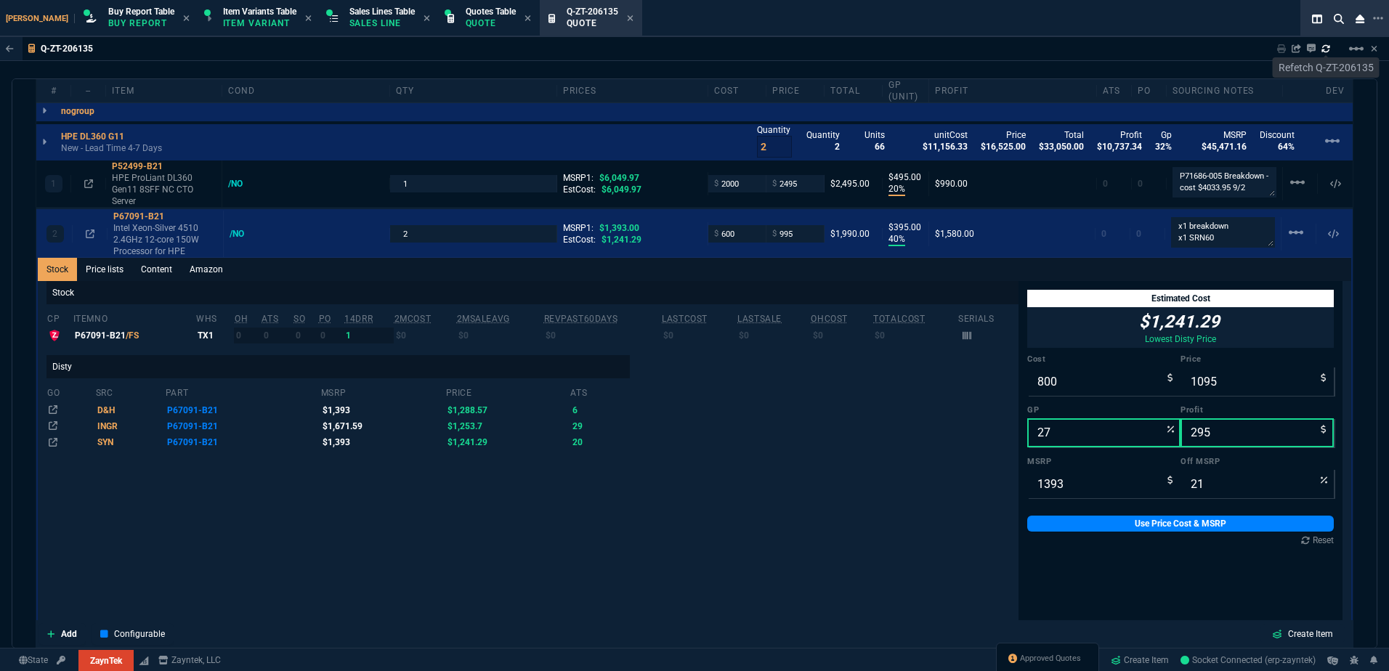
click at [1157, 535] on div "Reset" at bounding box center [1180, 541] width 307 height 12
click at [1080, 517] on link "Use Price Cost & MSRP" at bounding box center [1180, 524] width 307 height 16
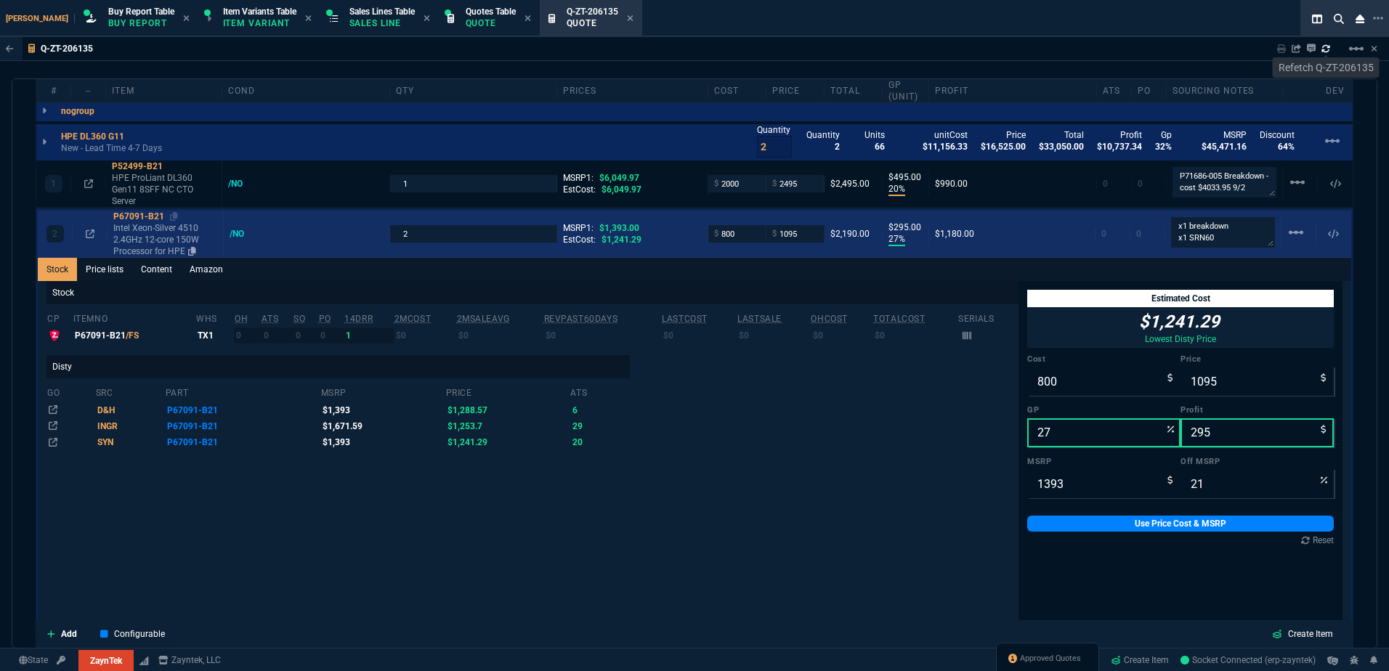
click at [161, 238] on p "Intel Xeon-Silver 4510 2.4GHz 12-core 150W Processor for HPE" at bounding box center [165, 239] width 104 height 35
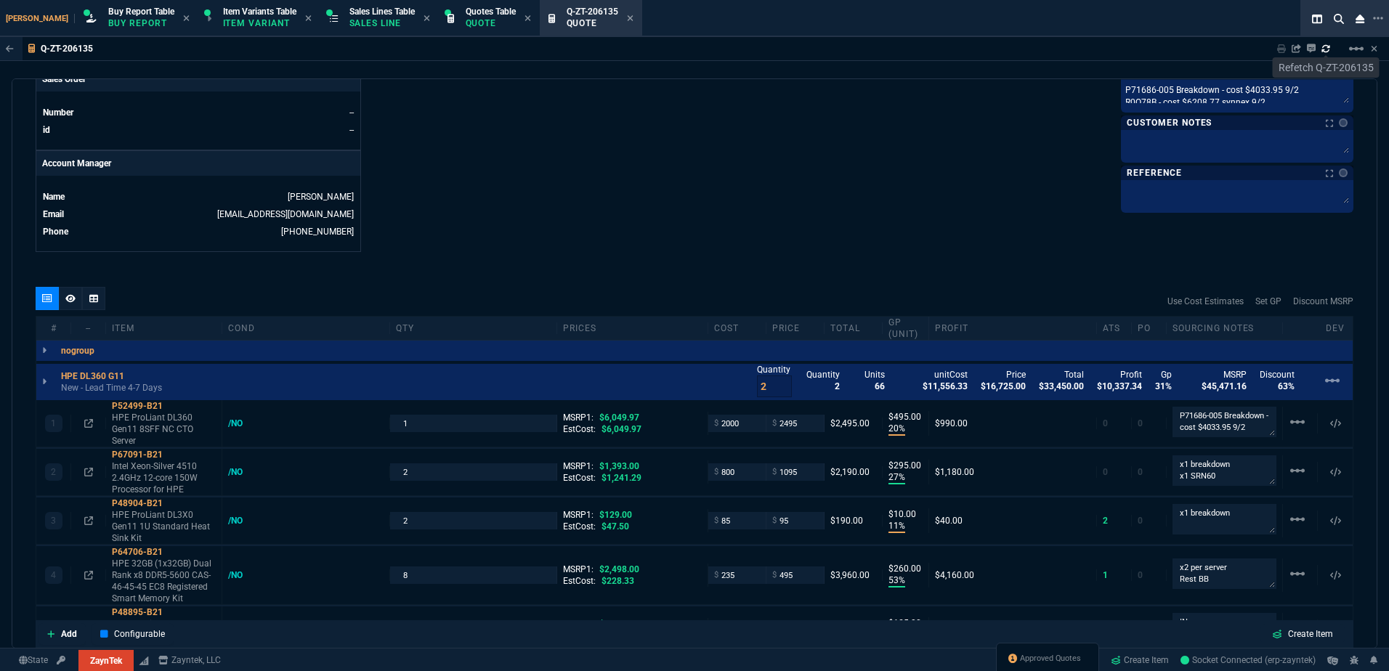
scroll to position [581, 0]
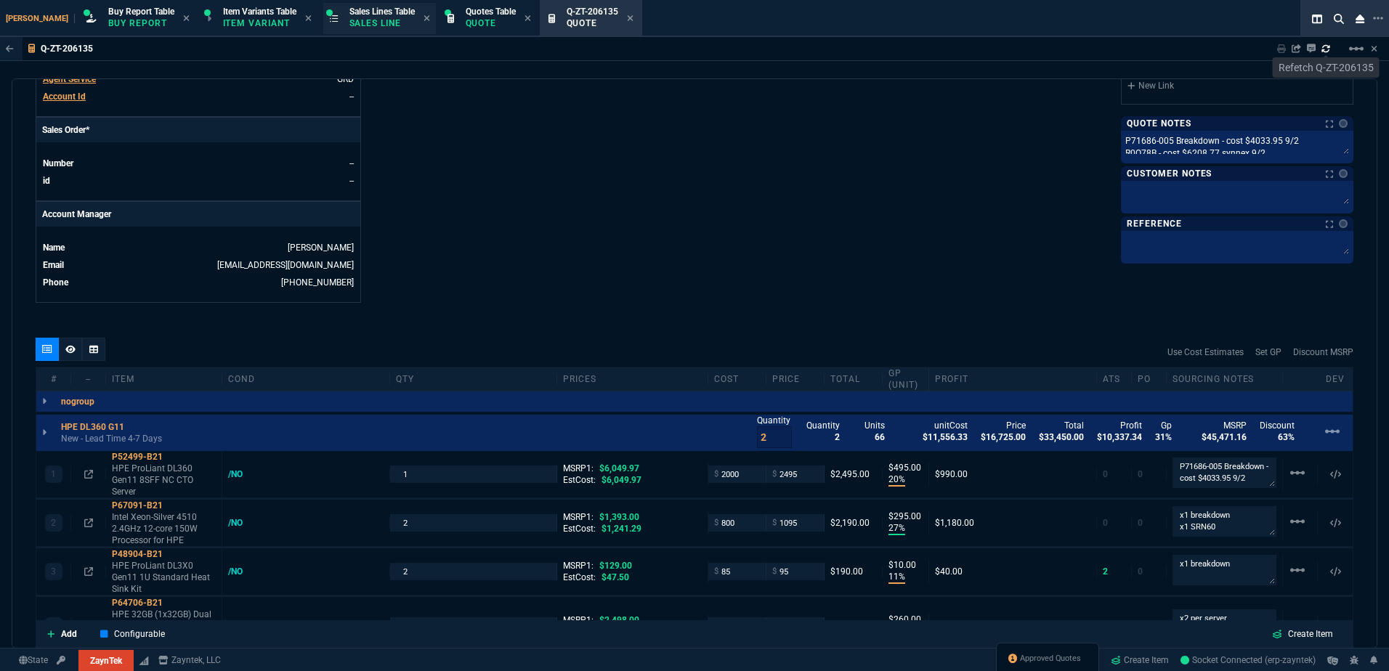
drag, startPoint x: 601, startPoint y: 21, endPoint x: 366, endPoint y: 13, distance: 234.8
click at [627, 21] on icon at bounding box center [630, 18] width 7 height 9
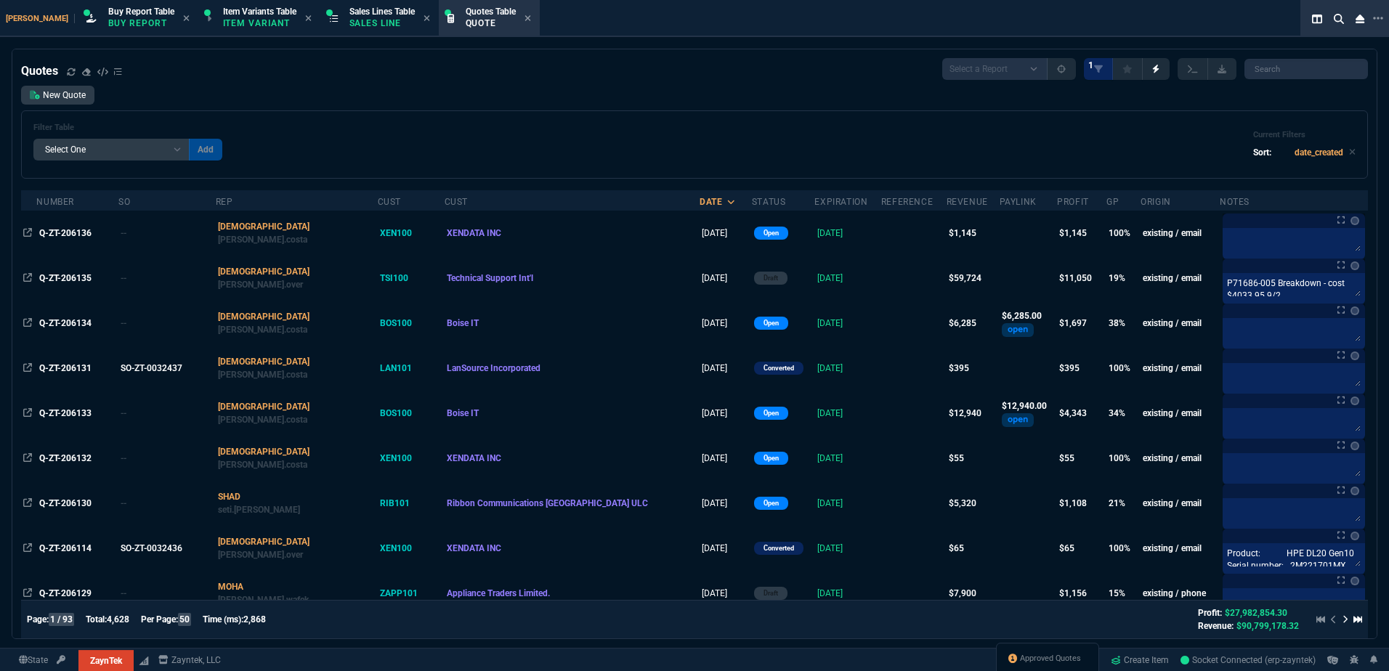
click at [1009, 655] on icon at bounding box center [1012, 659] width 9 height 9
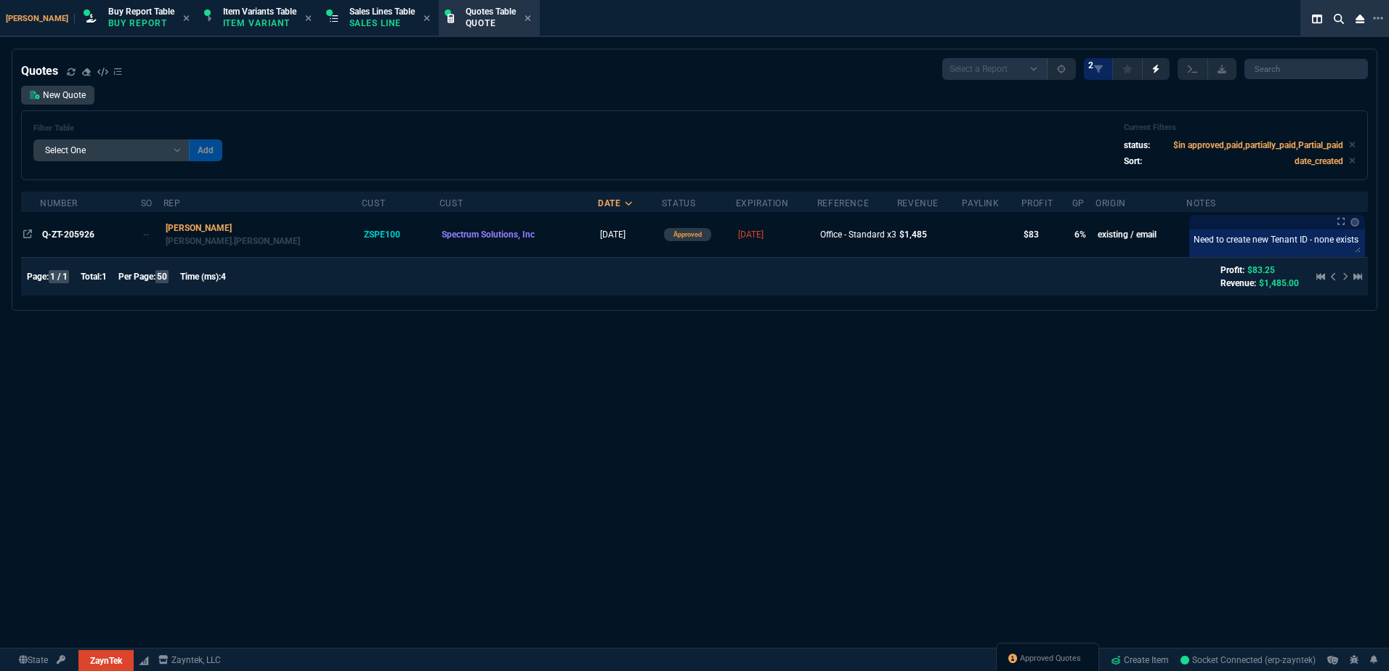
drag, startPoint x: 499, startPoint y: 20, endPoint x: 828, endPoint y: 28, distance: 329.2
click at [525, 20] on icon at bounding box center [528, 18] width 6 height 6
